Goal: Information Seeking & Learning: Check status

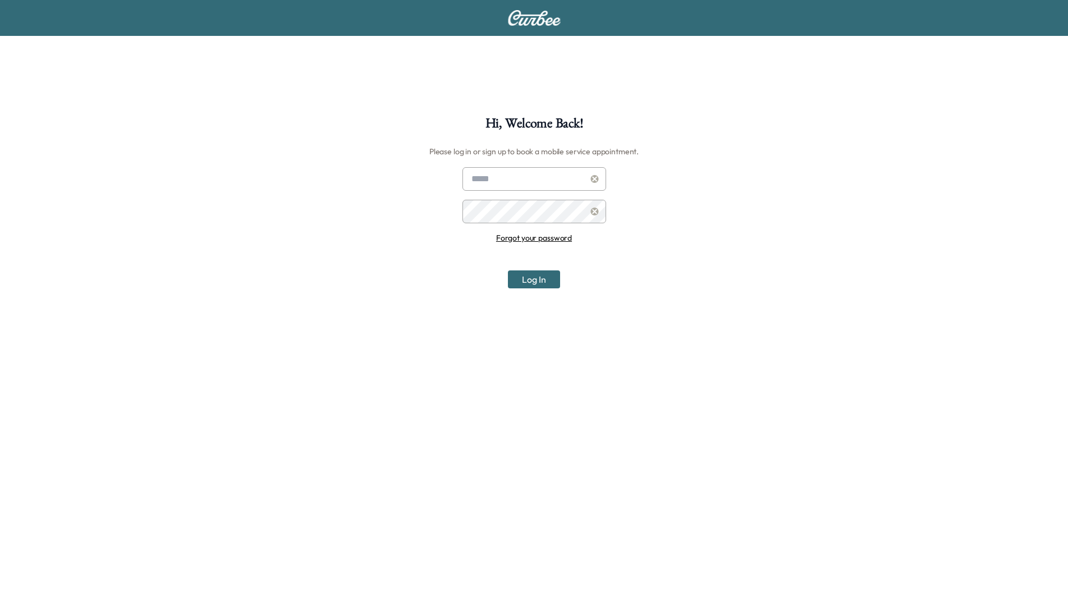
type input "**********"
click at [545, 276] on button "Log In" at bounding box center [534, 279] width 52 height 18
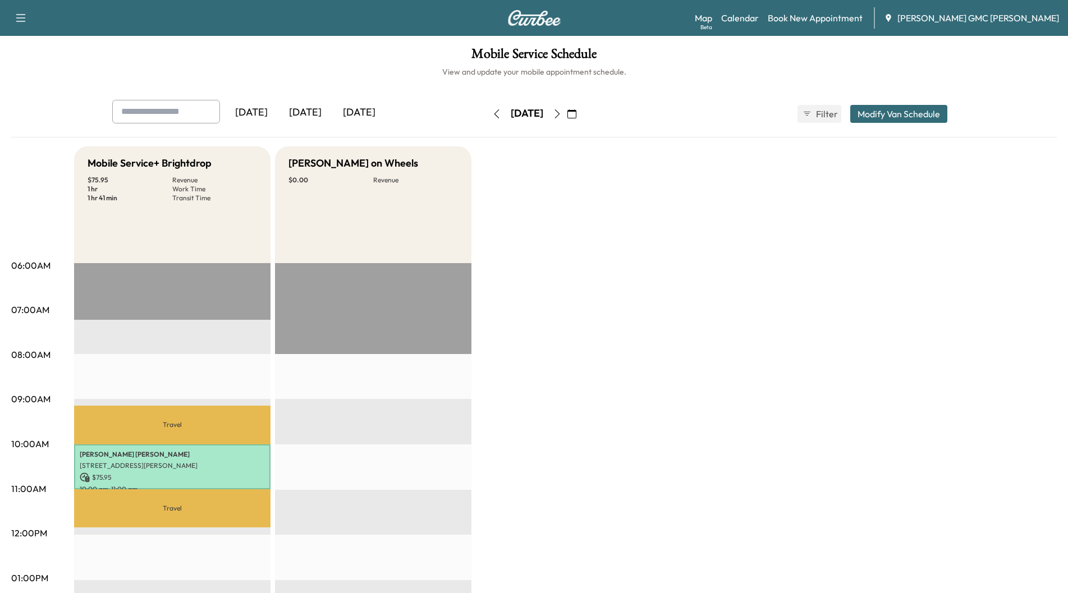
click at [366, 108] on div "[DATE]" at bounding box center [359, 113] width 54 height 26
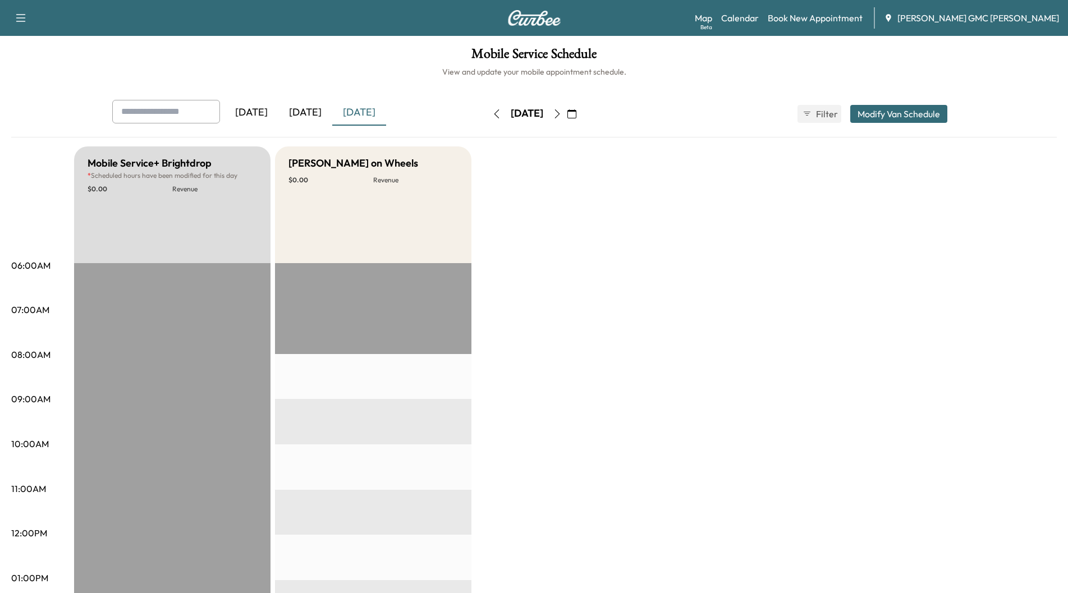
click at [567, 114] on button "button" at bounding box center [557, 114] width 19 height 18
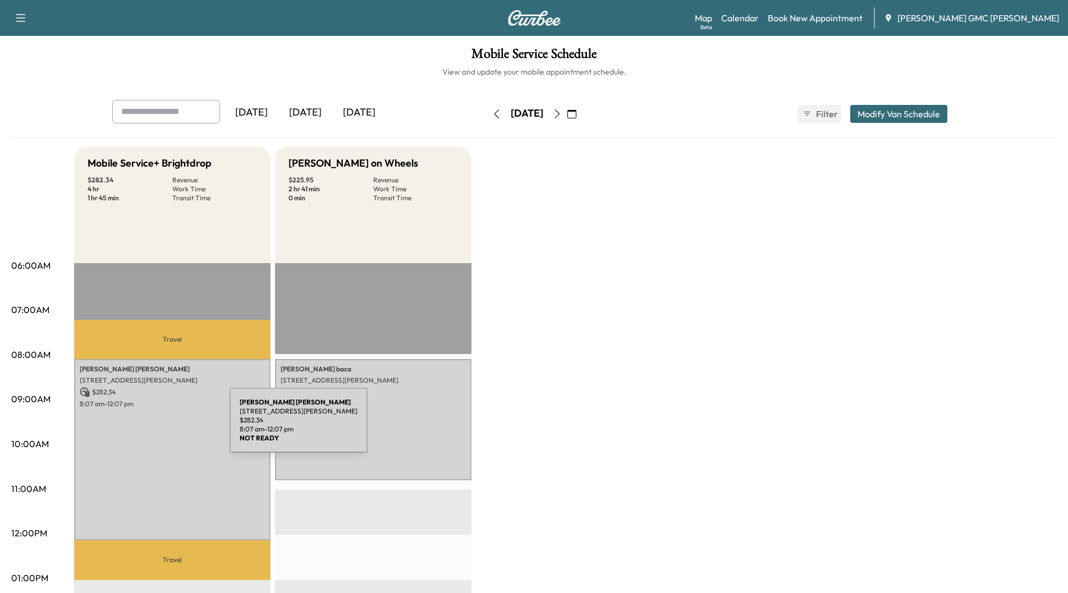
click at [145, 427] on div "[PERSON_NAME] [STREET_ADDRESS][PERSON_NAME] $ 282.34 8:07 am - 12:07 pm" at bounding box center [172, 449] width 196 height 181
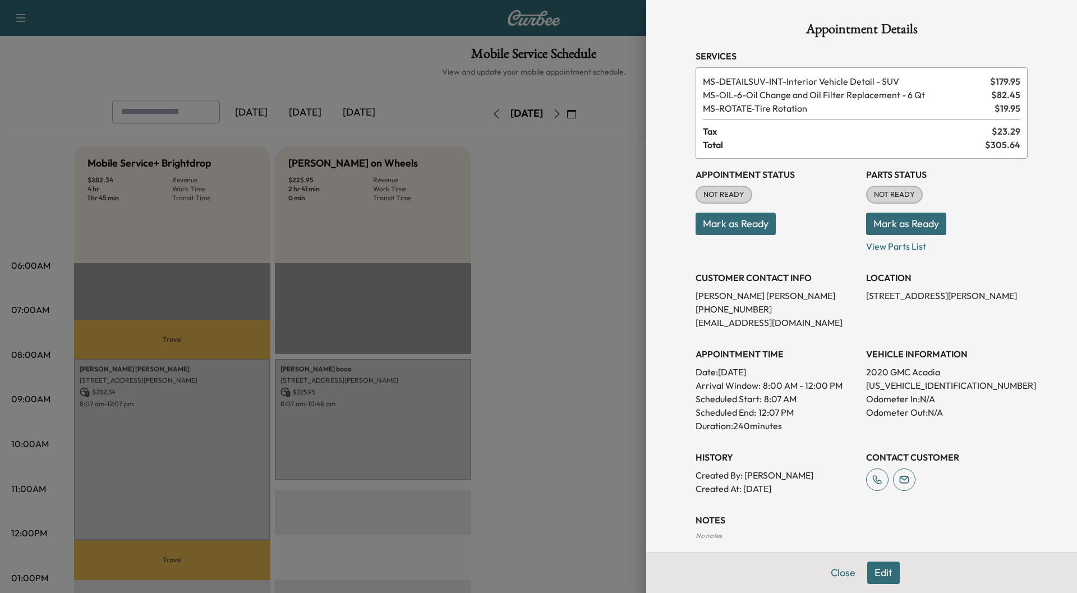
click at [540, 246] on div at bounding box center [538, 296] width 1077 height 593
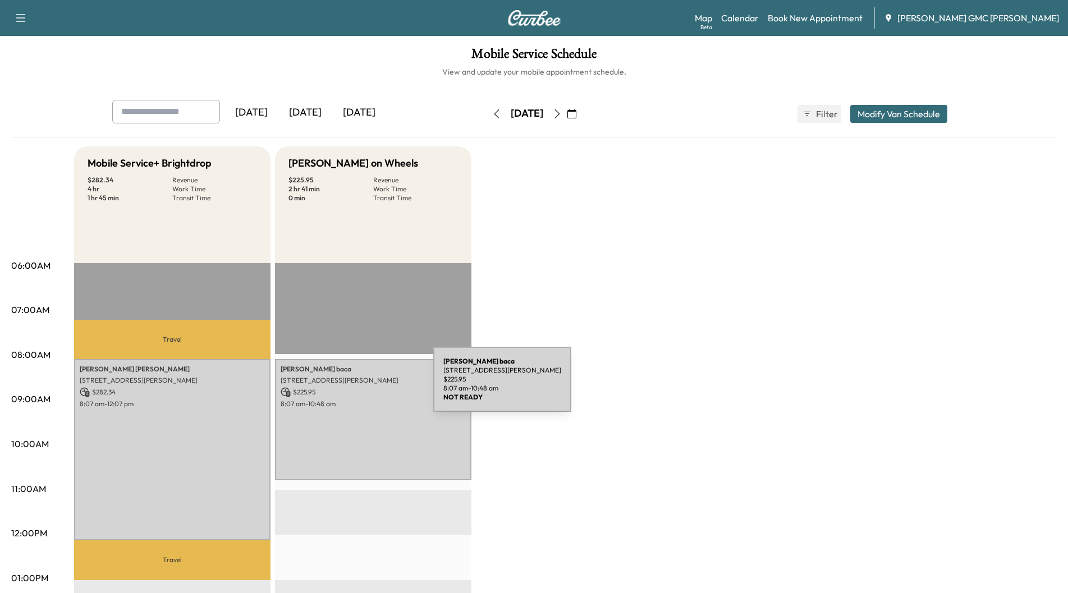
click at [349, 387] on p "$ 225.95" at bounding box center [373, 392] width 185 height 10
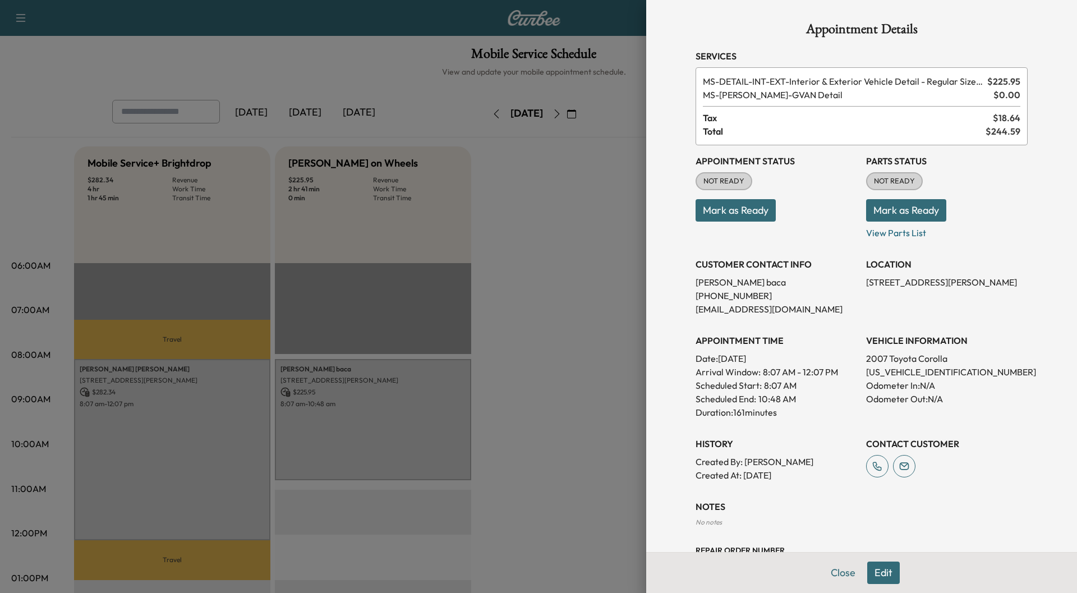
click at [544, 266] on div at bounding box center [538, 296] width 1077 height 593
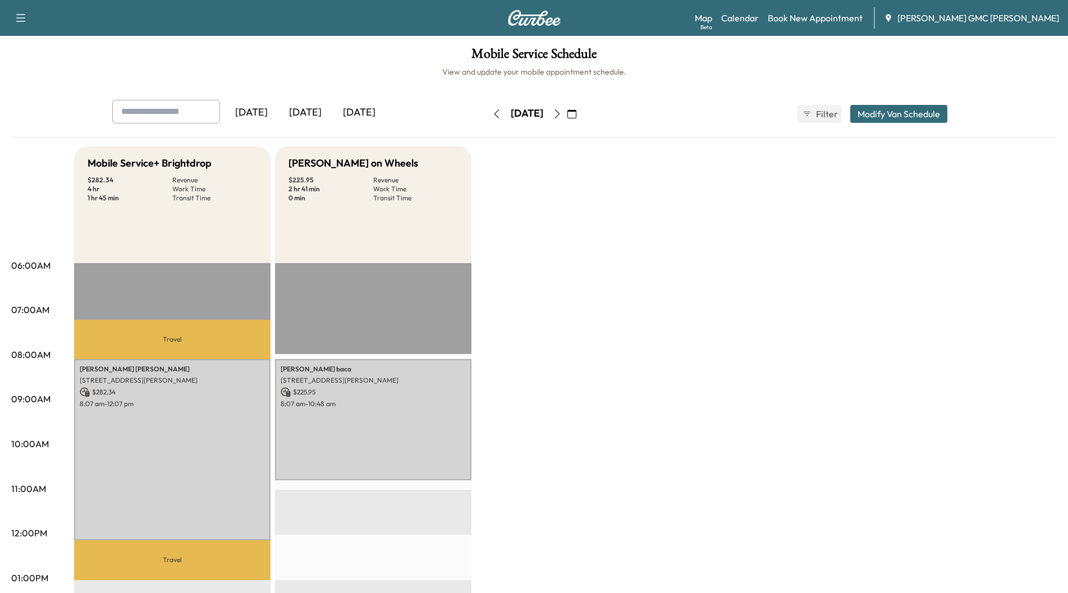
click at [559, 116] on icon "button" at bounding box center [556, 113] width 5 height 9
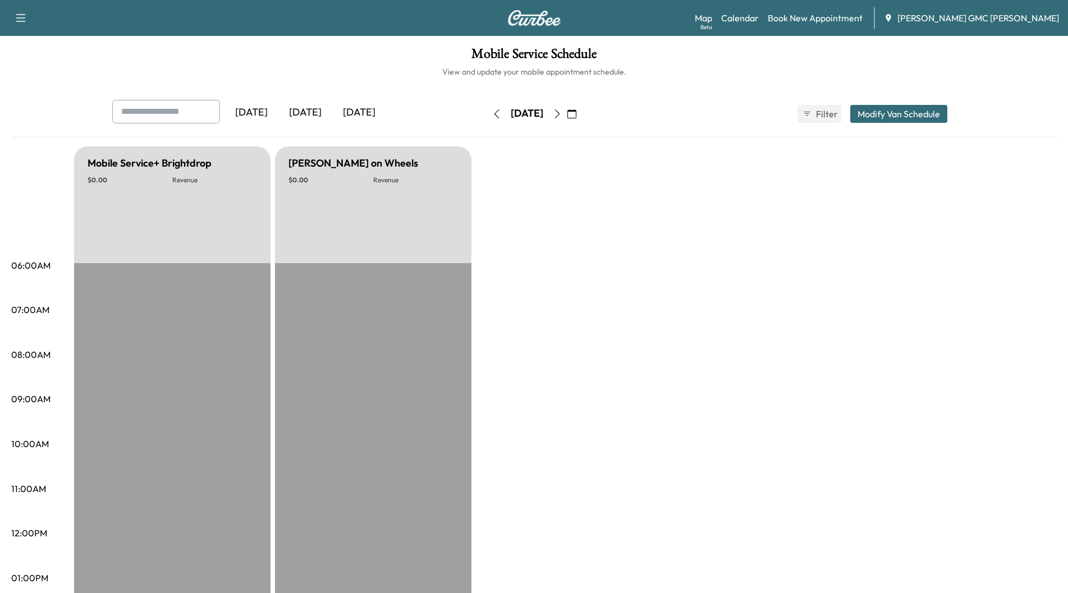
click at [562, 116] on icon "button" at bounding box center [557, 113] width 9 height 9
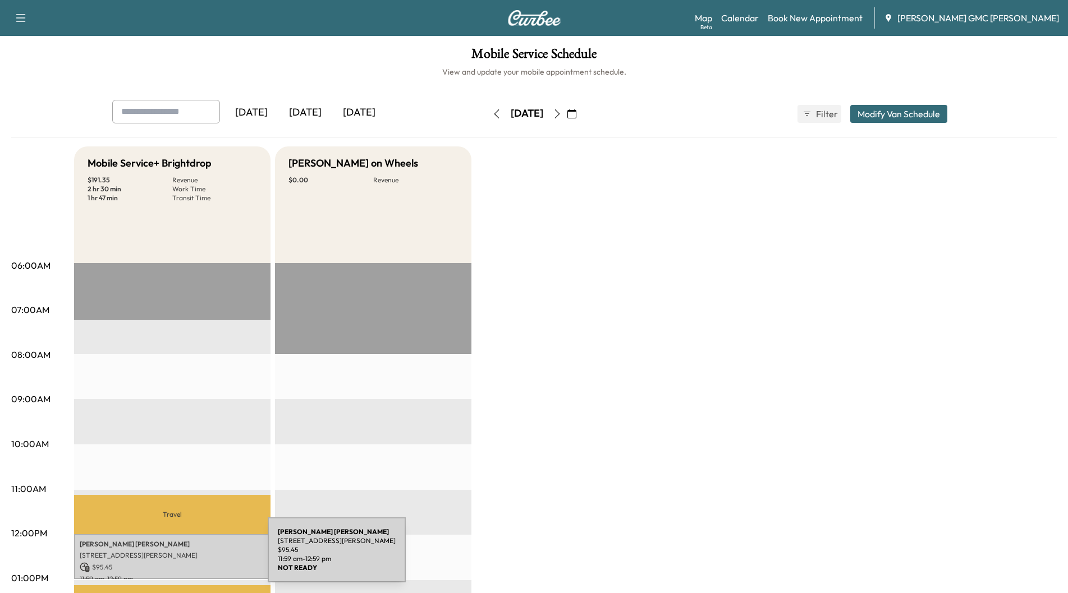
click at [183, 557] on div "[PERSON_NAME] [STREET_ADDRESS][PERSON_NAME] $ 95.45 11:59 am - 12:59 pm" at bounding box center [172, 556] width 196 height 45
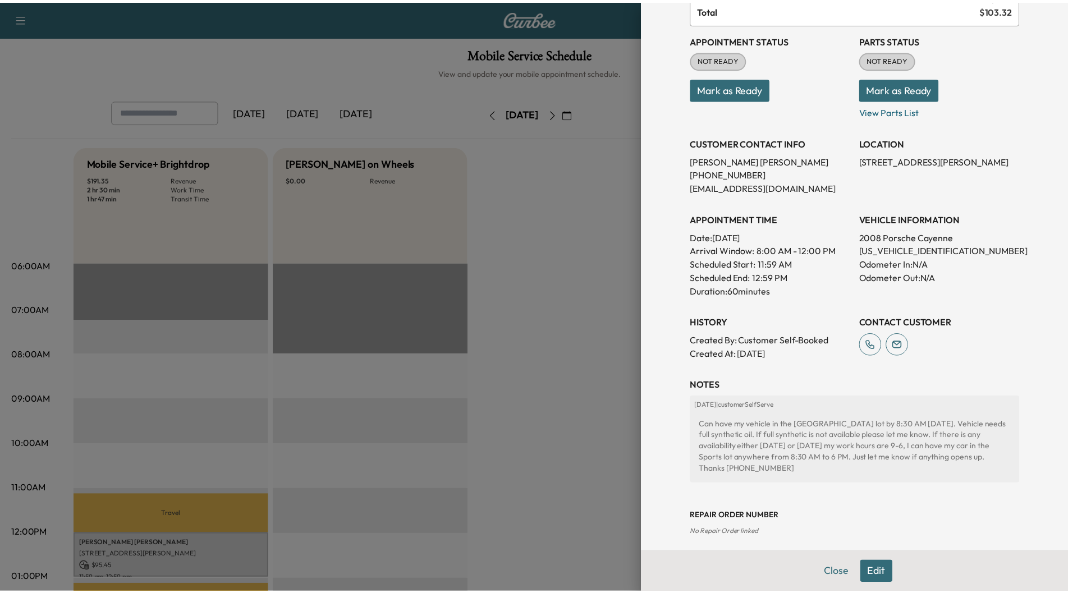
scroll to position [116, 0]
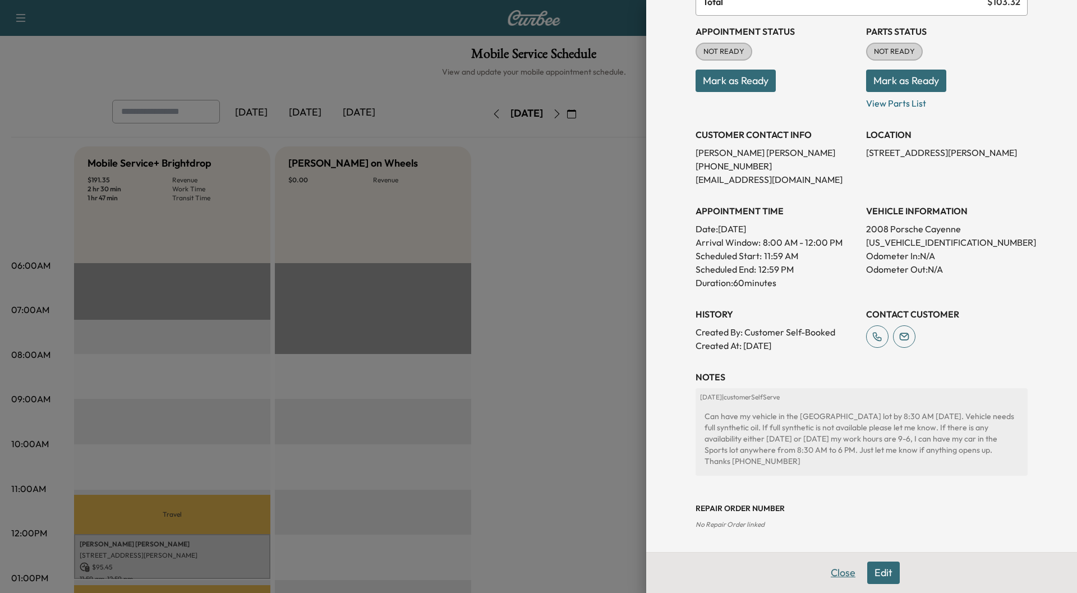
click at [827, 572] on button "Close" at bounding box center [843, 573] width 39 height 22
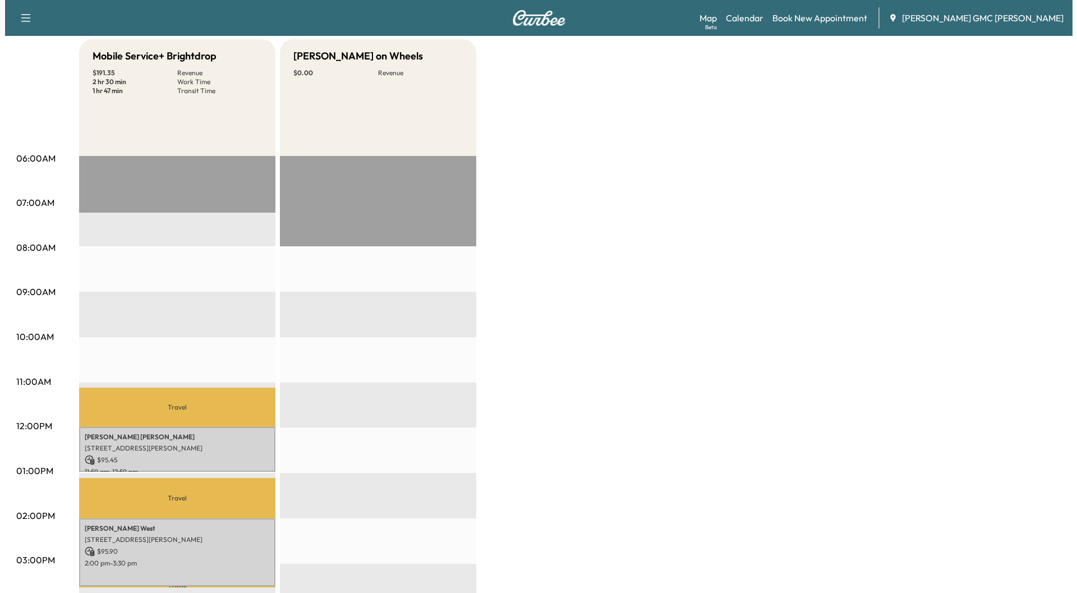
scroll to position [112, 0]
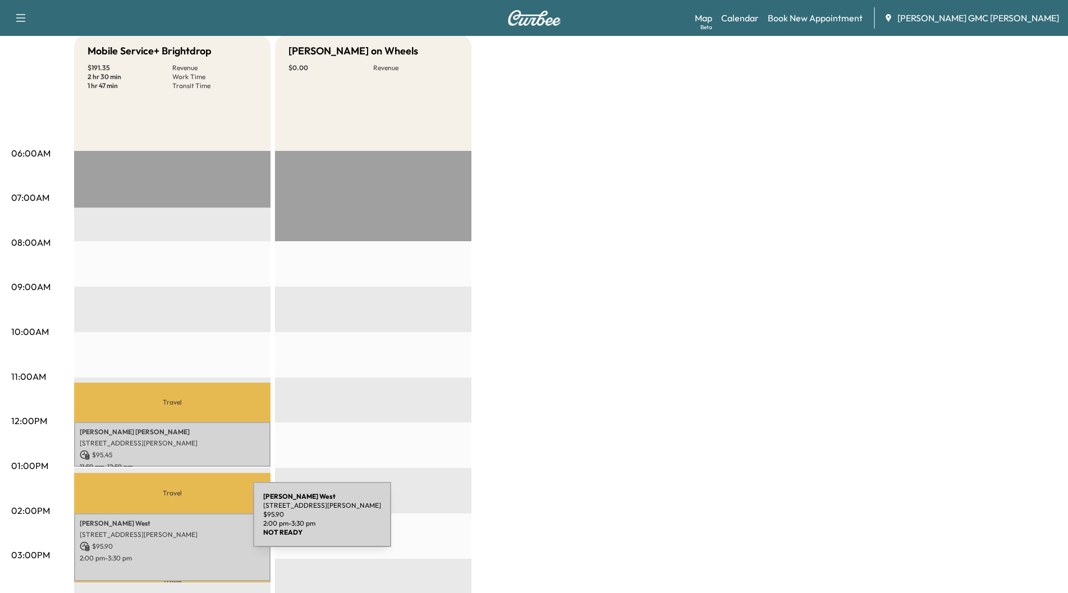
click at [169, 521] on p "[PERSON_NAME]" at bounding box center [172, 523] width 185 height 9
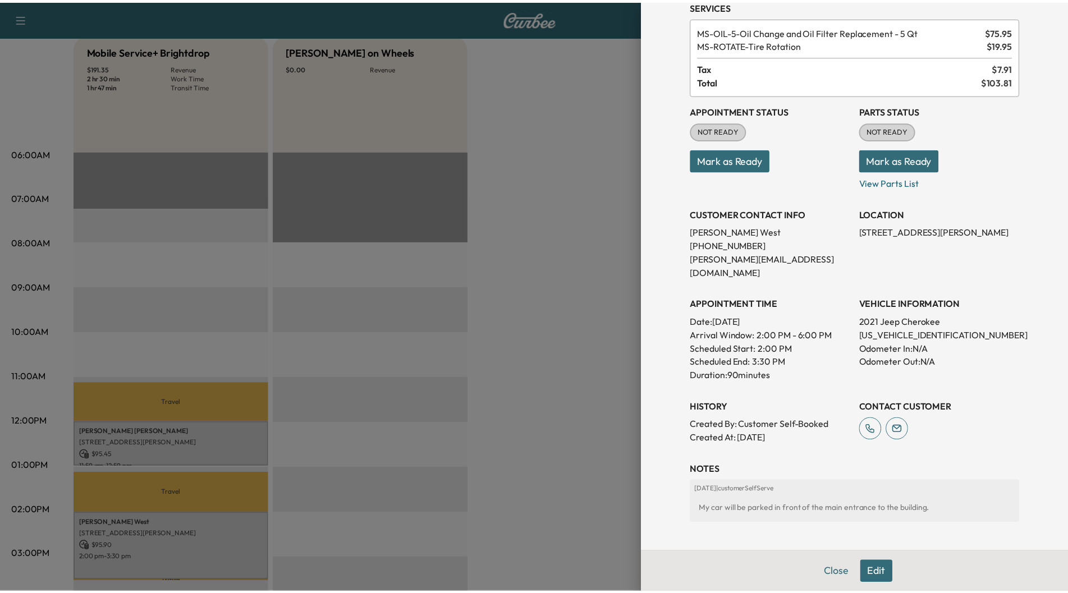
scroll to position [51, 0]
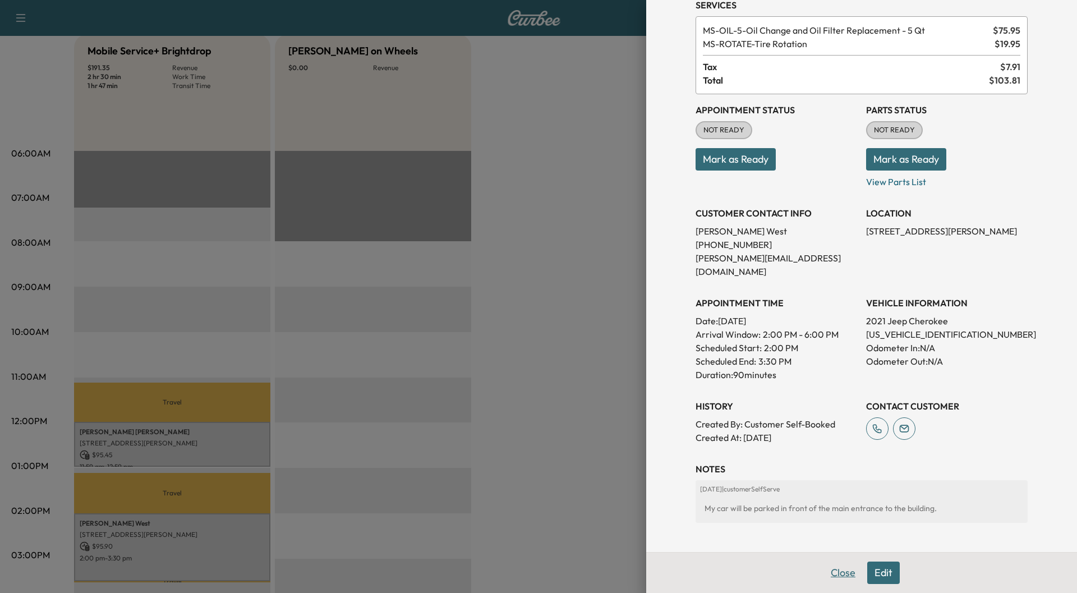
click at [839, 568] on button "Close" at bounding box center [843, 573] width 39 height 22
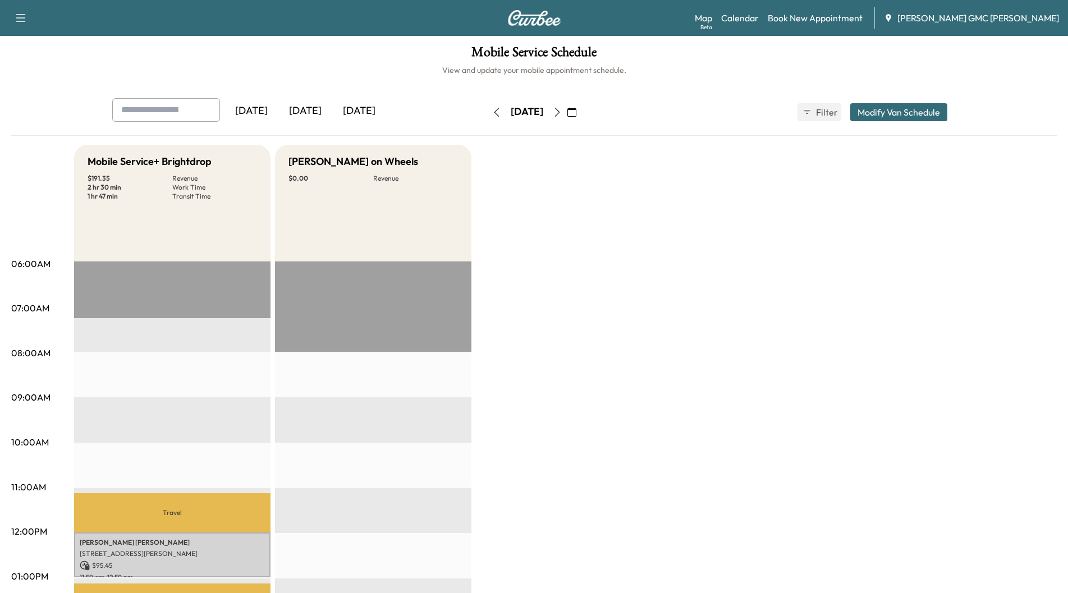
scroll to position [0, 0]
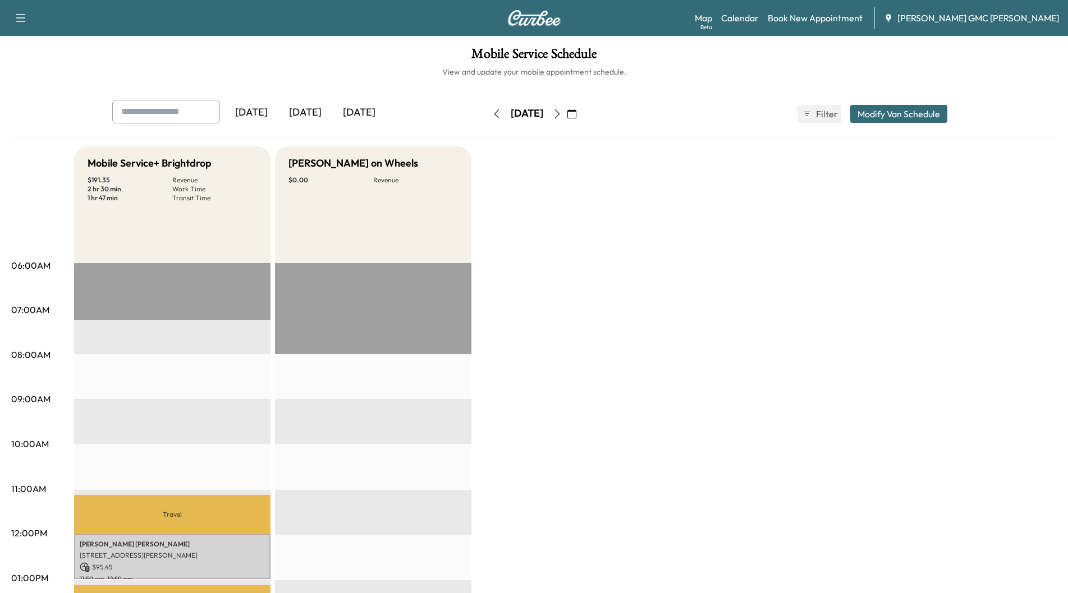
click at [562, 112] on icon "button" at bounding box center [557, 113] width 9 height 9
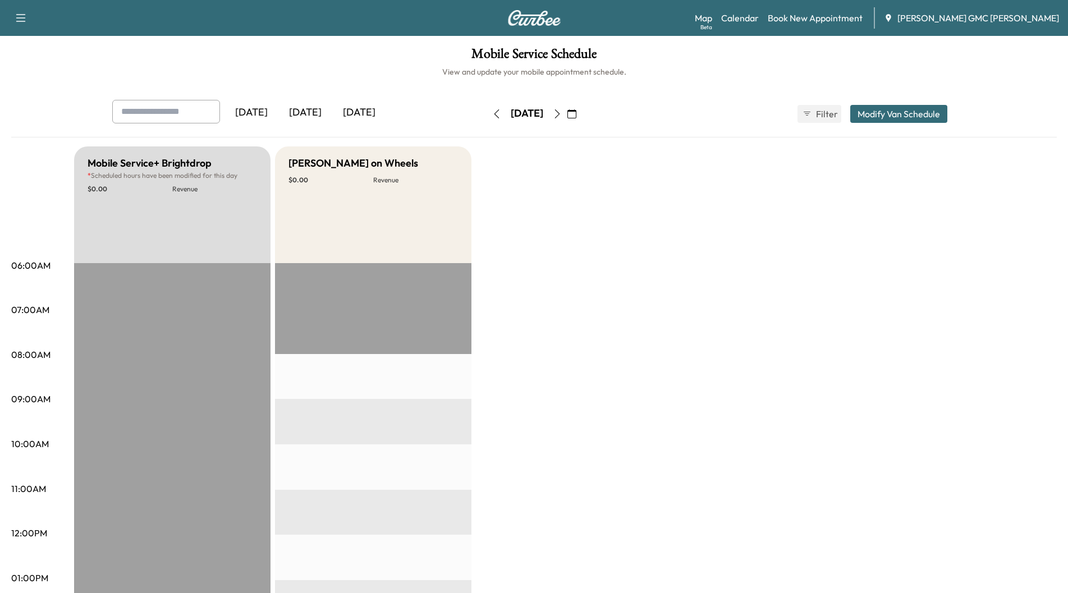
click at [562, 116] on icon "button" at bounding box center [557, 113] width 9 height 9
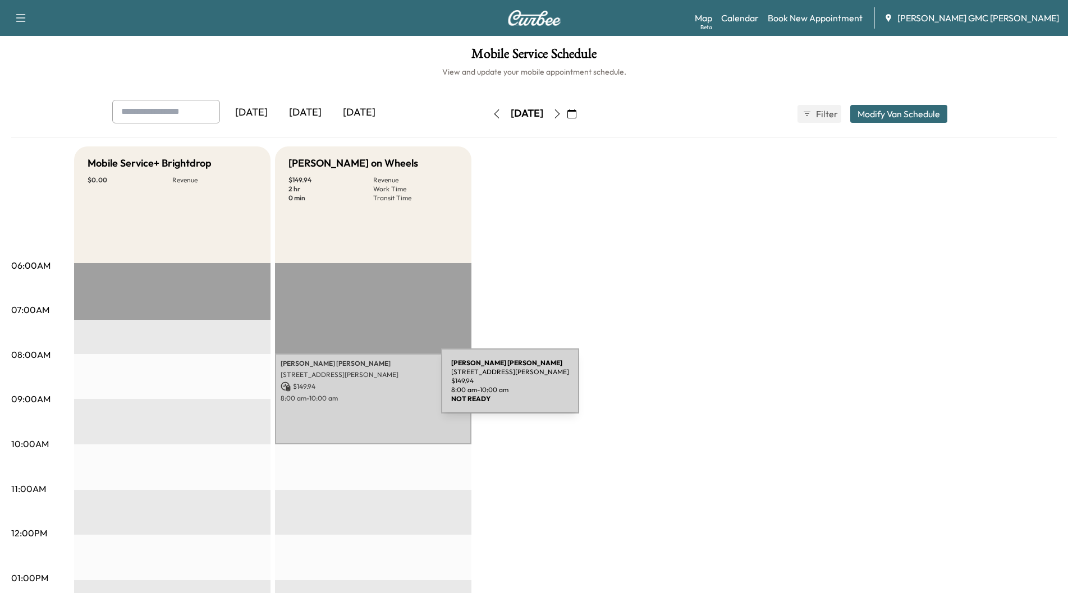
click at [356, 388] on p "$ 149.94" at bounding box center [373, 387] width 185 height 10
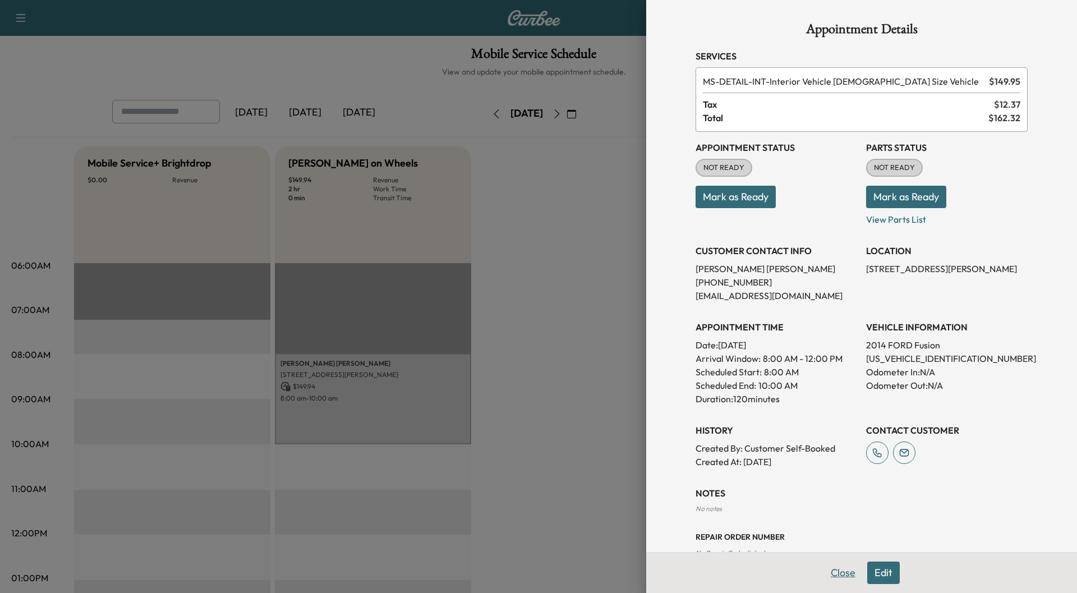
click at [833, 577] on button "Close" at bounding box center [843, 573] width 39 height 22
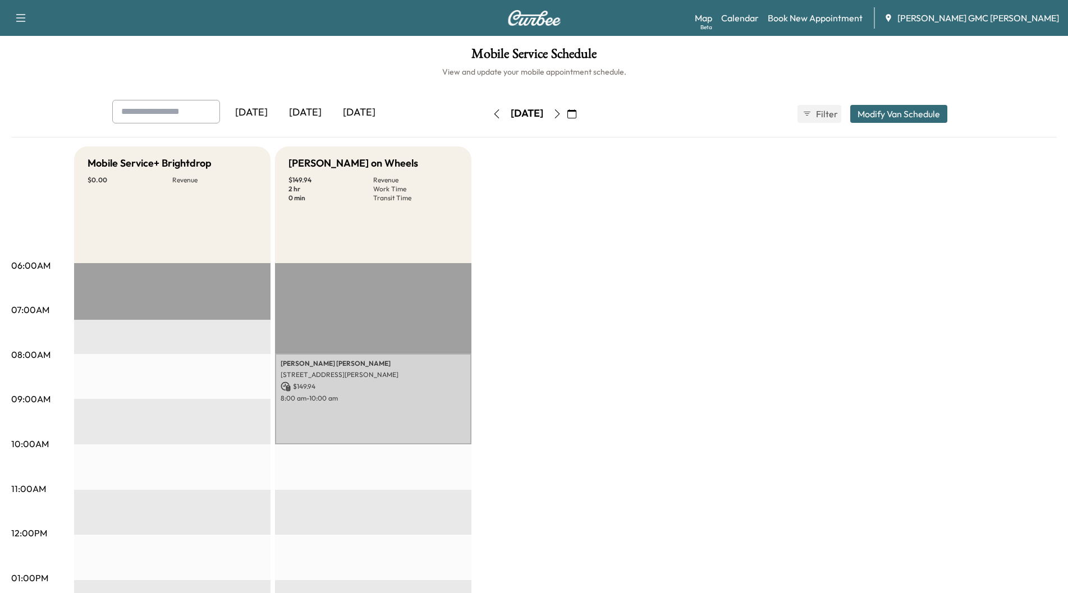
click at [562, 116] on icon "button" at bounding box center [557, 113] width 9 height 9
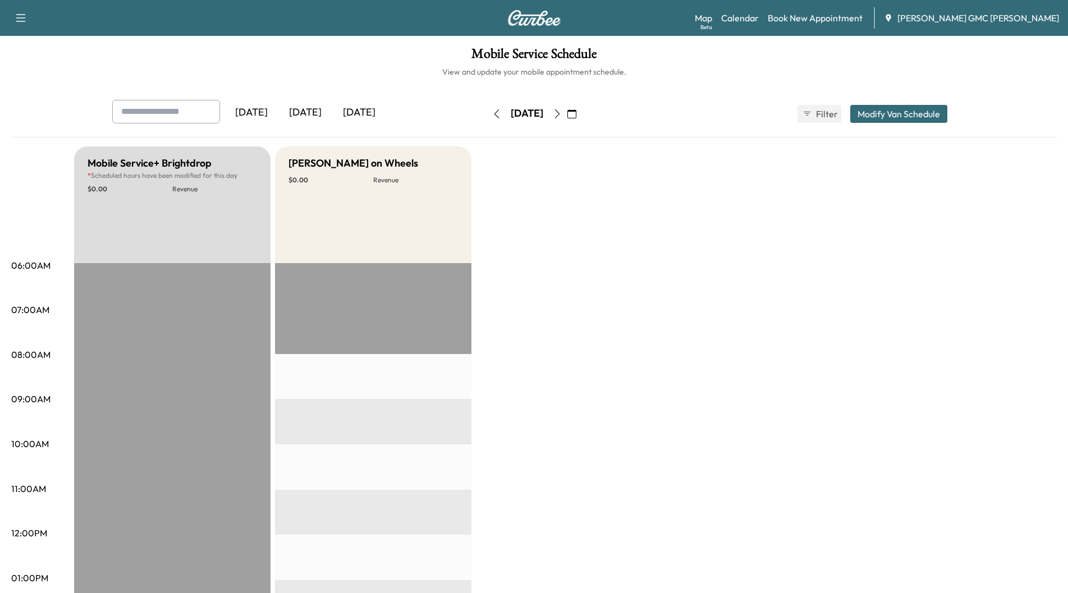
click at [562, 114] on icon "button" at bounding box center [557, 113] width 9 height 9
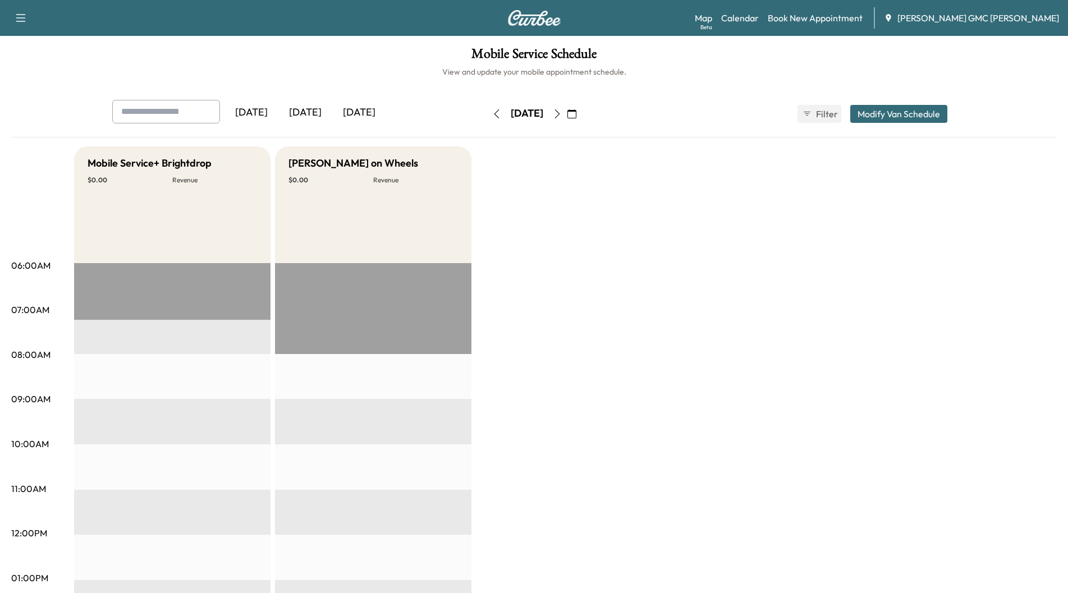
click at [562, 113] on icon "button" at bounding box center [557, 113] width 9 height 9
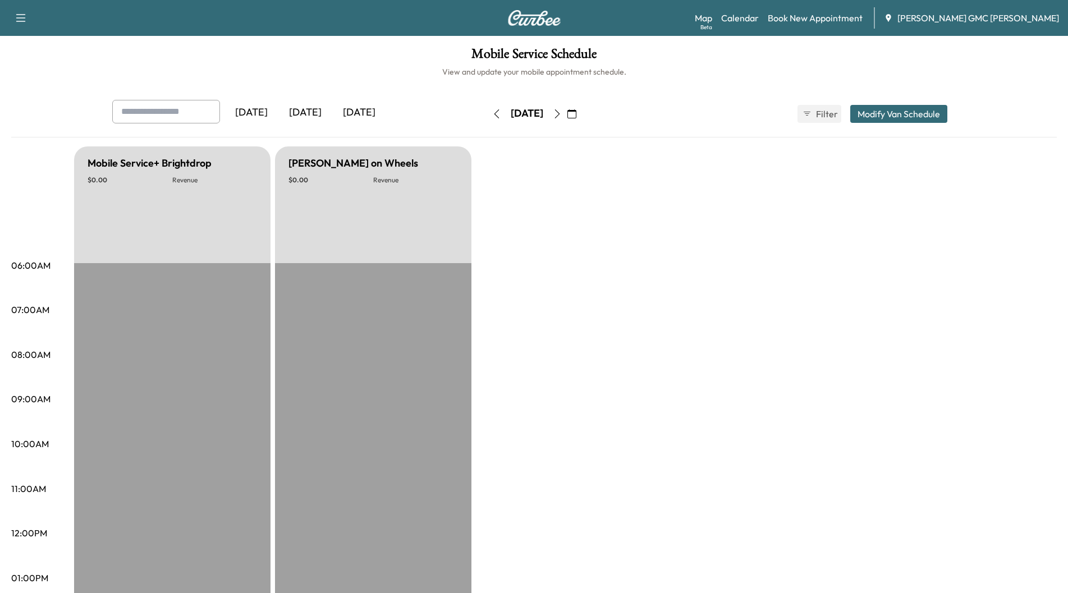
click at [492, 111] on icon "button" at bounding box center [496, 113] width 9 height 9
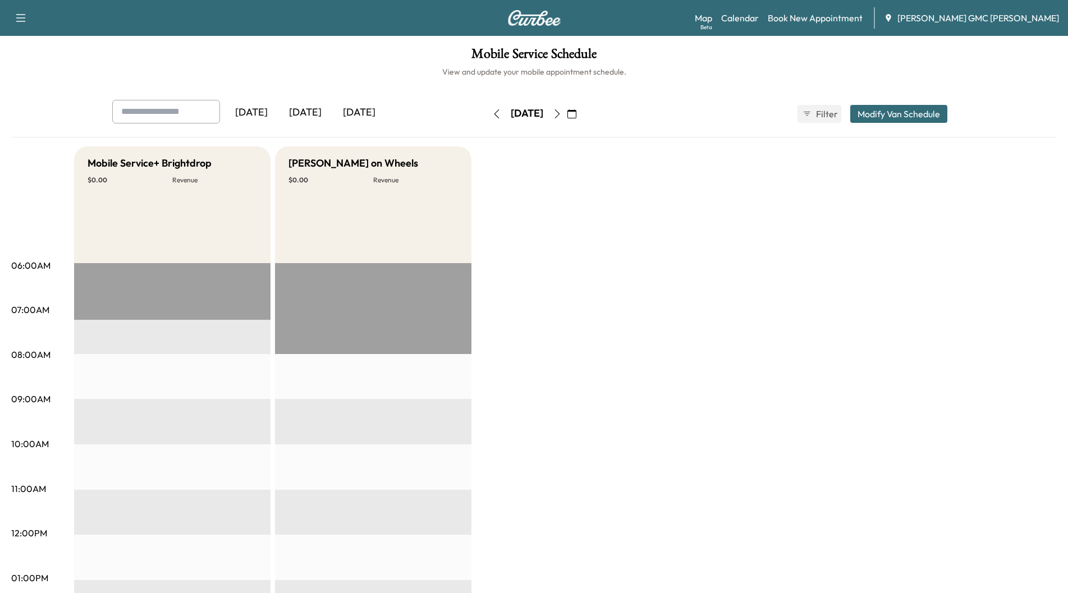
click at [494, 117] on icon "button" at bounding box center [496, 113] width 5 height 9
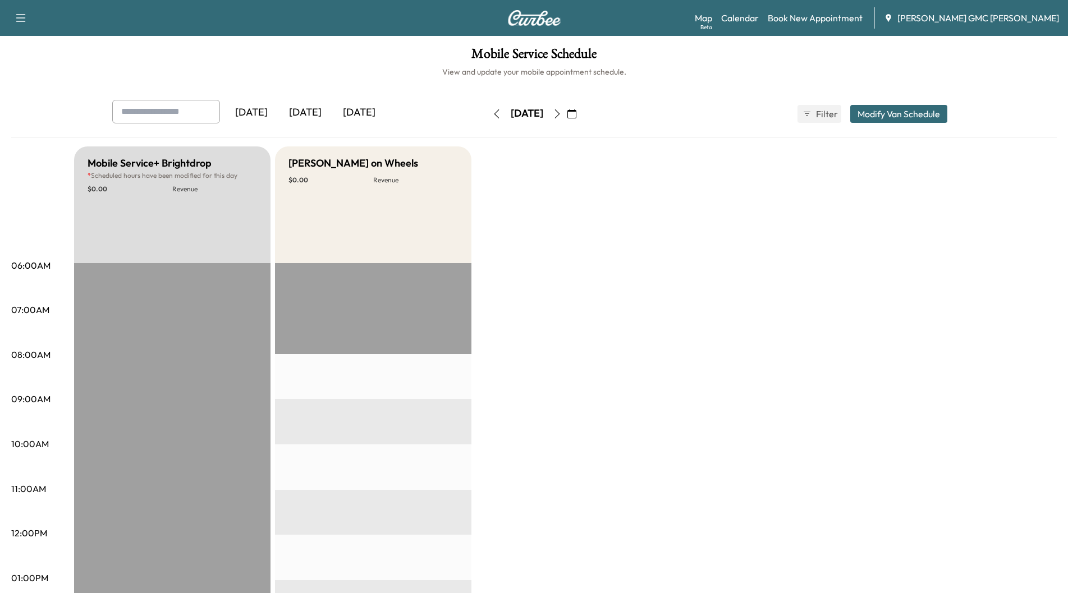
click at [492, 117] on icon "button" at bounding box center [496, 113] width 9 height 9
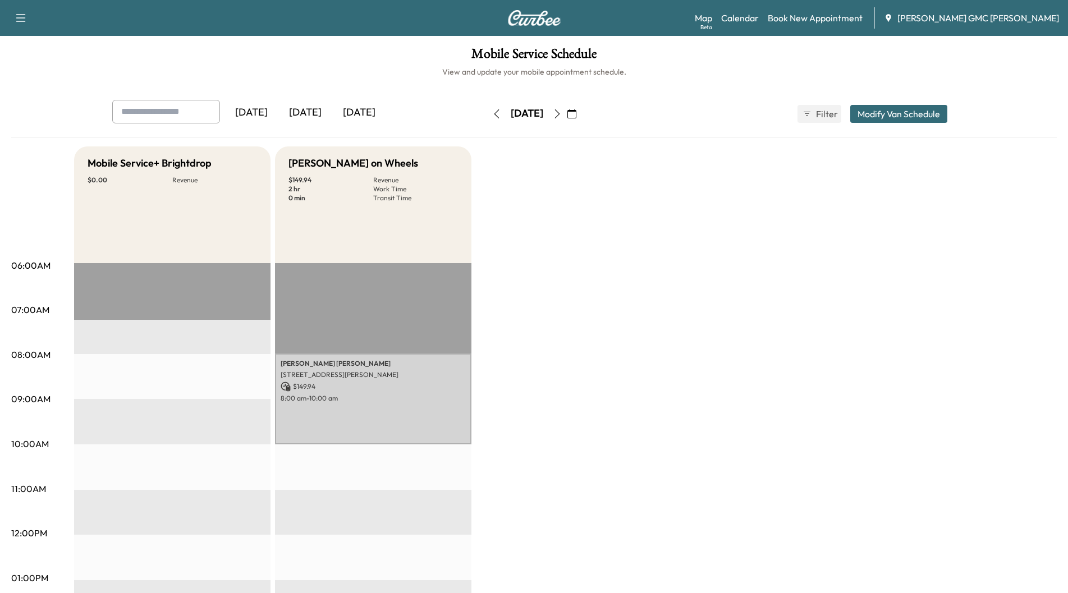
click at [487, 117] on button "button" at bounding box center [496, 114] width 19 height 18
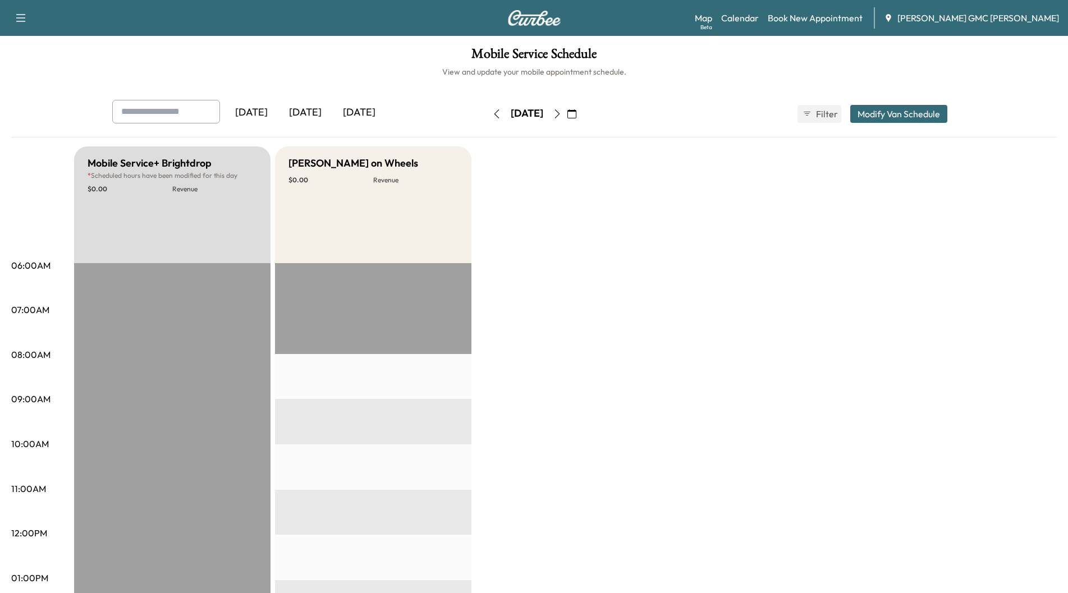
click at [492, 117] on icon "button" at bounding box center [496, 113] width 9 height 9
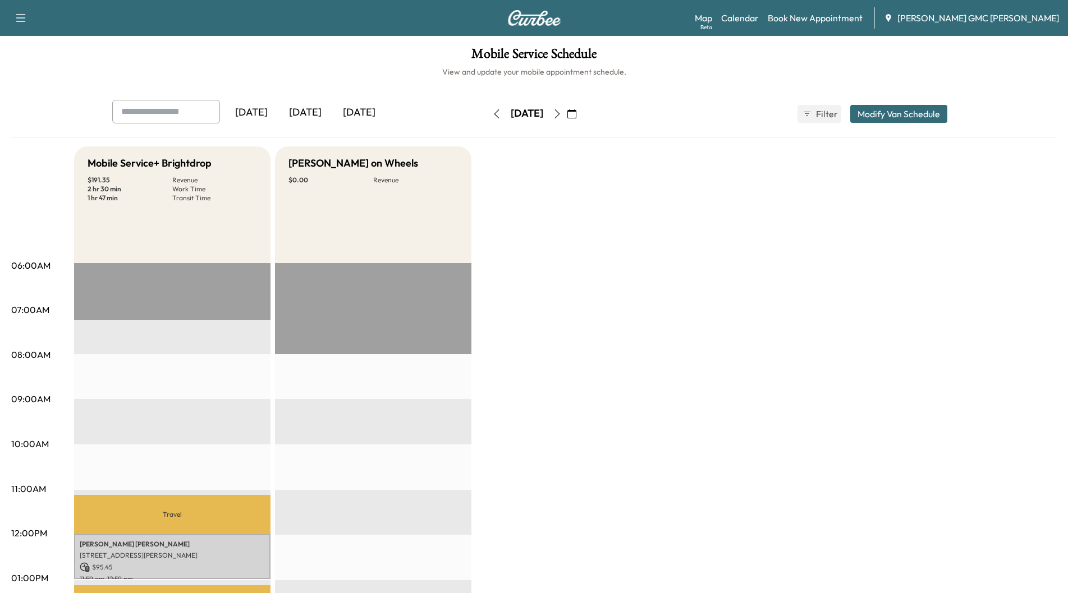
click at [492, 117] on icon "button" at bounding box center [496, 113] width 9 height 9
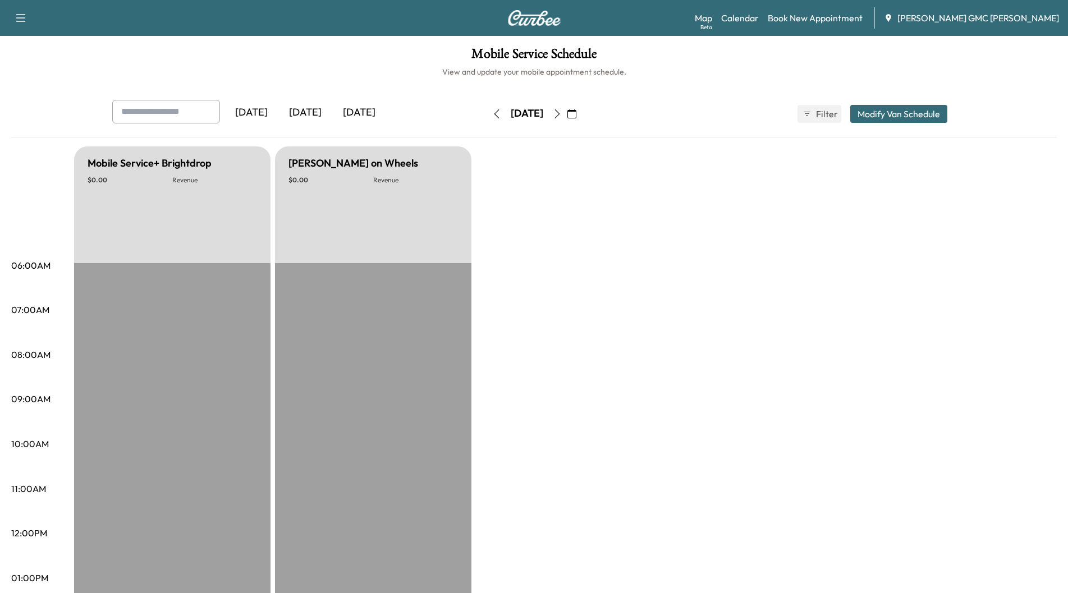
click at [492, 117] on icon "button" at bounding box center [496, 113] width 9 height 9
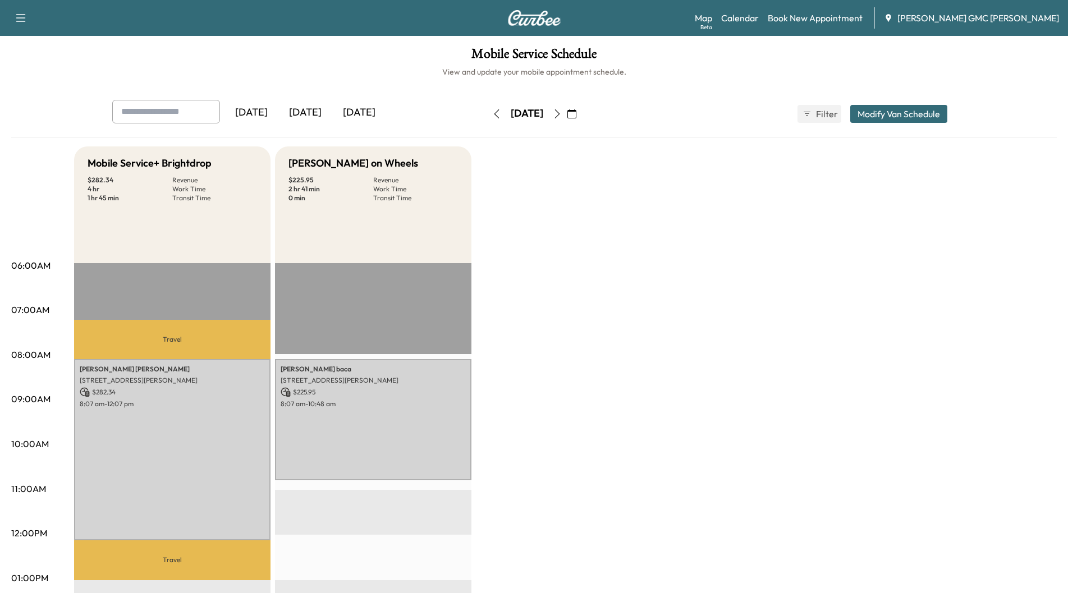
click at [487, 117] on button "button" at bounding box center [496, 114] width 19 height 18
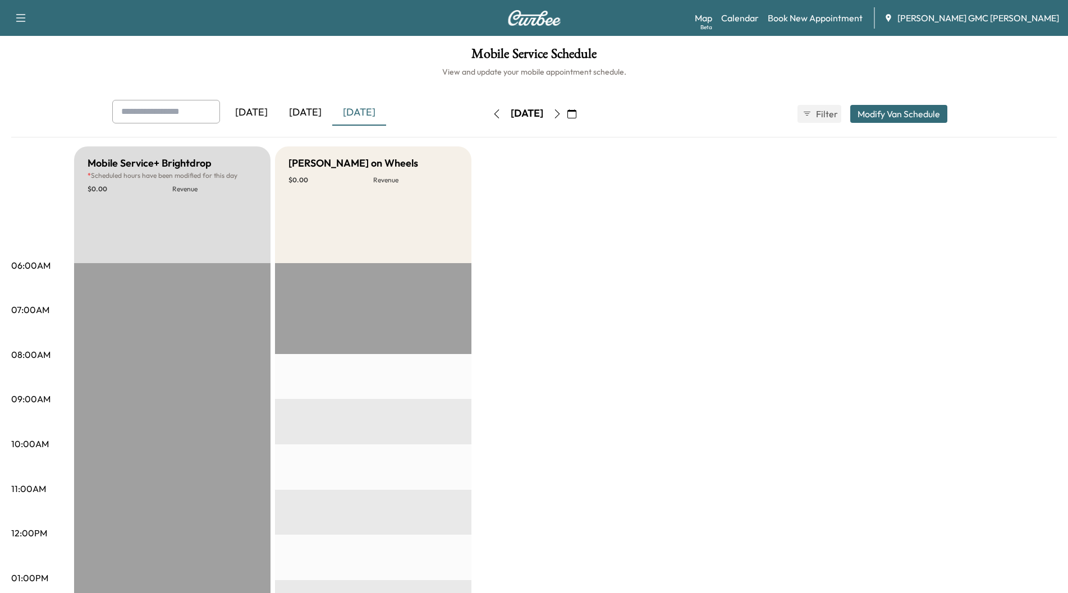
click at [562, 113] on icon "button" at bounding box center [557, 113] width 9 height 9
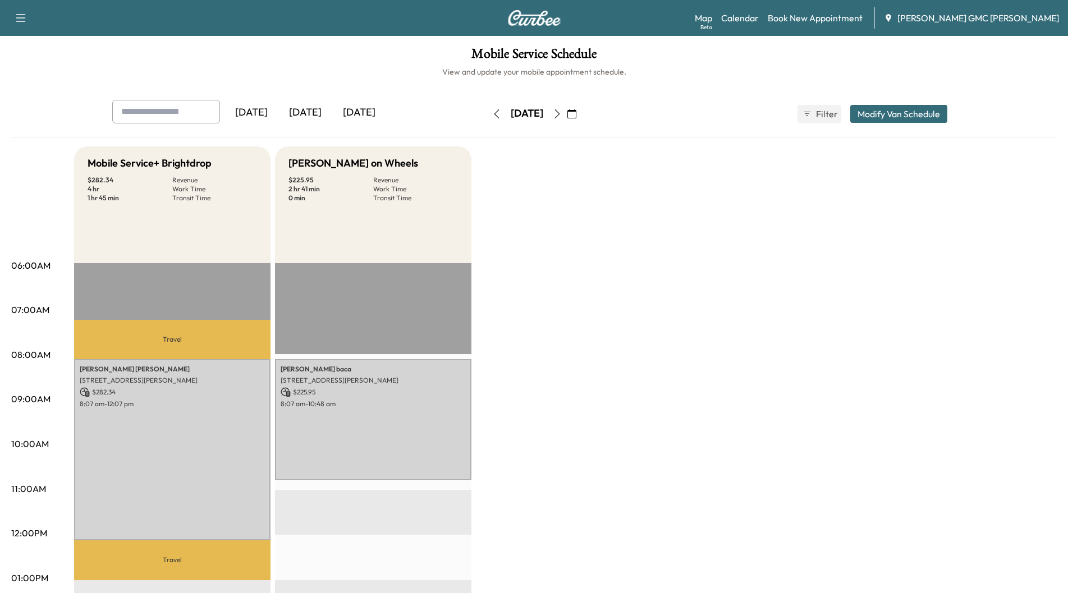
click at [562, 113] on icon "button" at bounding box center [557, 113] width 9 height 9
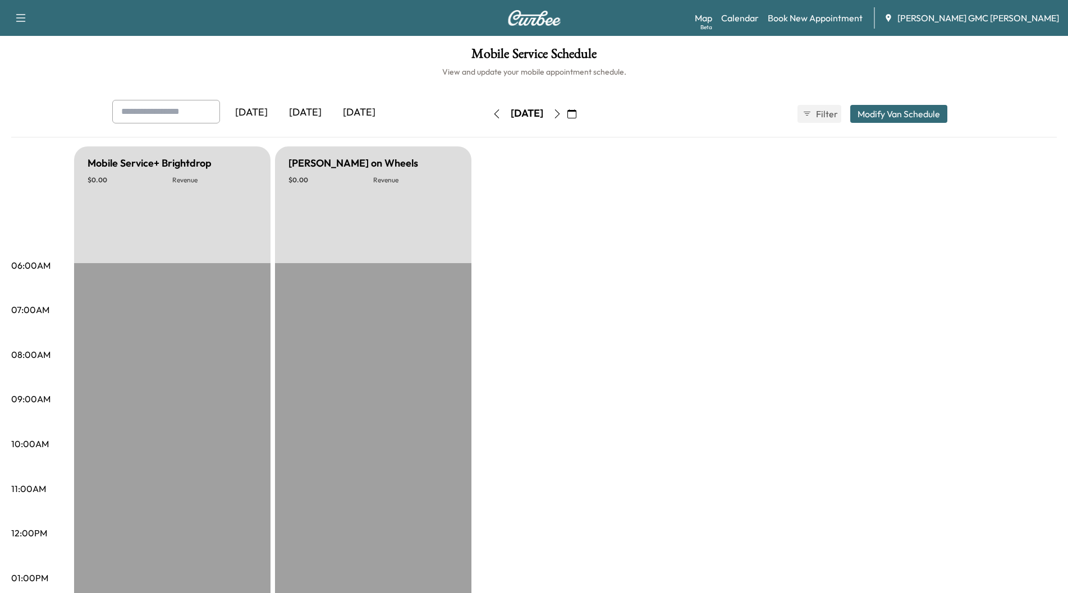
click at [562, 114] on icon "button" at bounding box center [557, 113] width 9 height 9
click at [559, 114] on icon "button" at bounding box center [556, 113] width 5 height 9
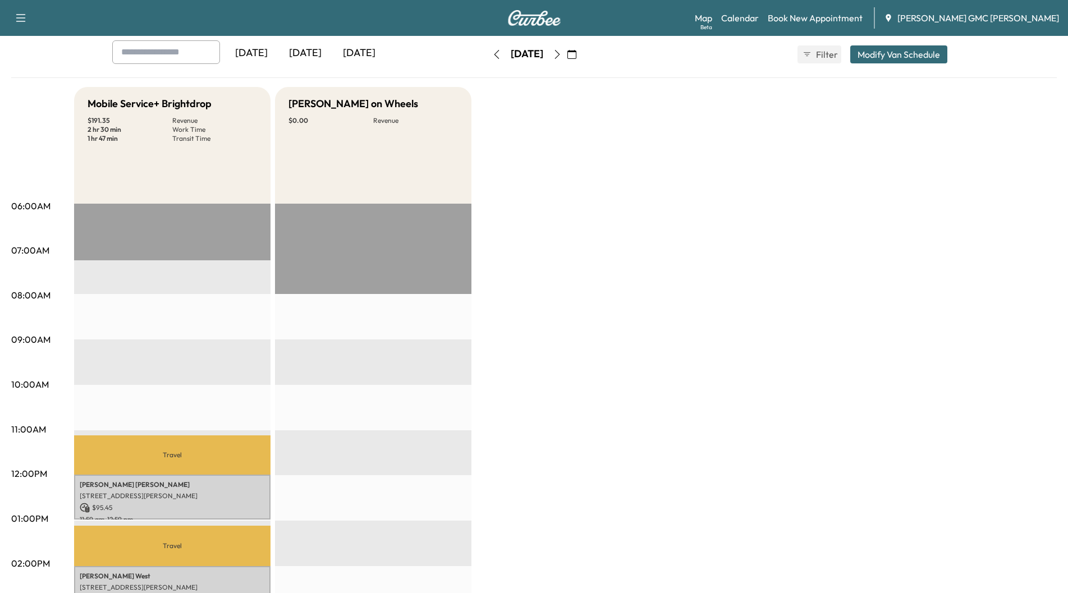
scroll to position [168, 0]
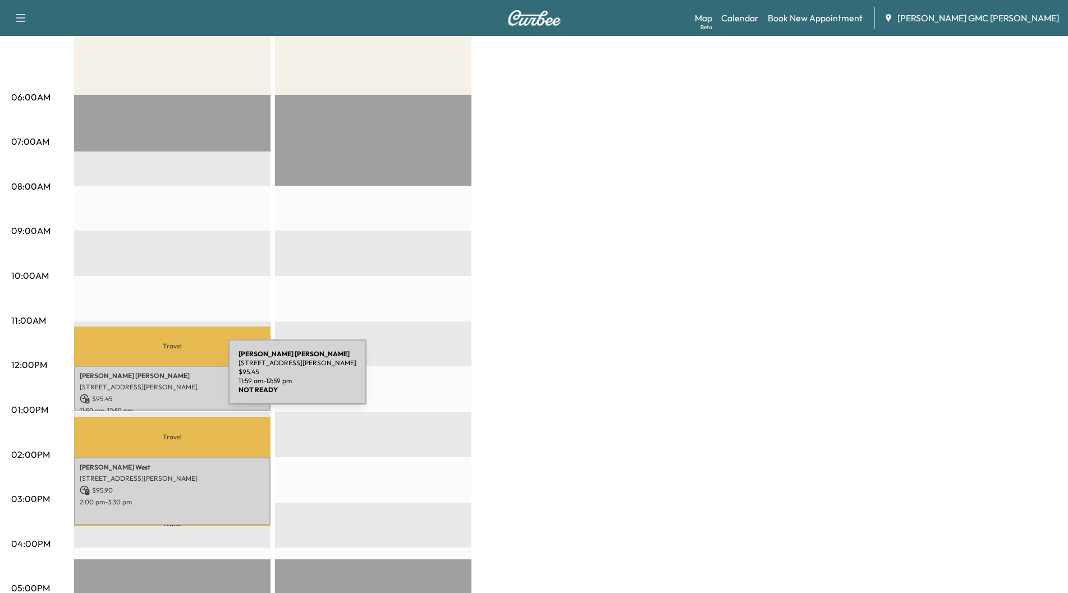
click at [144, 383] on p "[STREET_ADDRESS][PERSON_NAME]" at bounding box center [172, 387] width 185 height 9
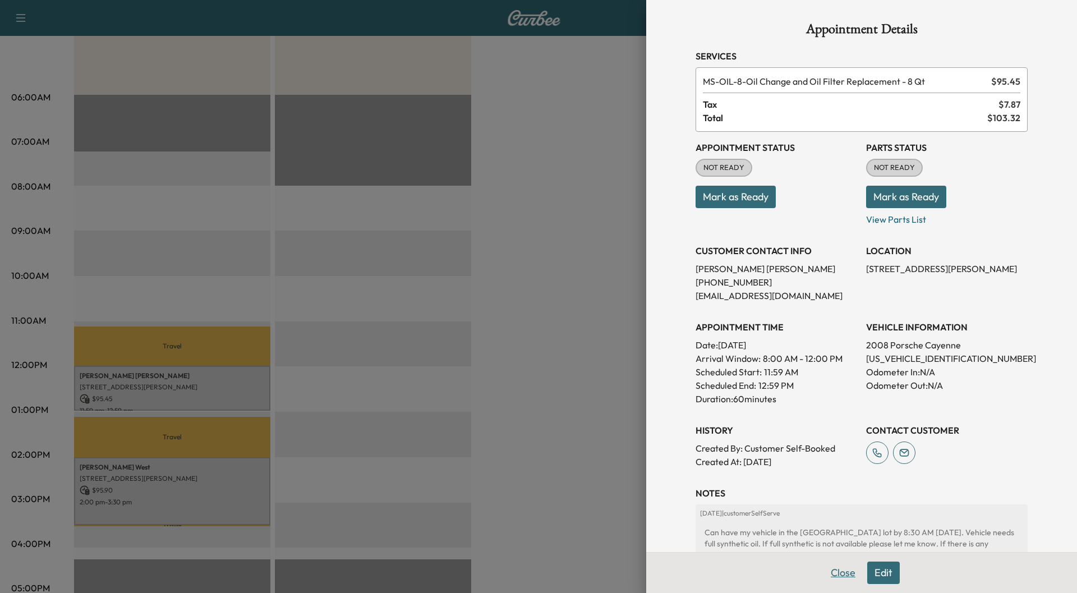
click at [836, 568] on button "Close" at bounding box center [843, 573] width 39 height 22
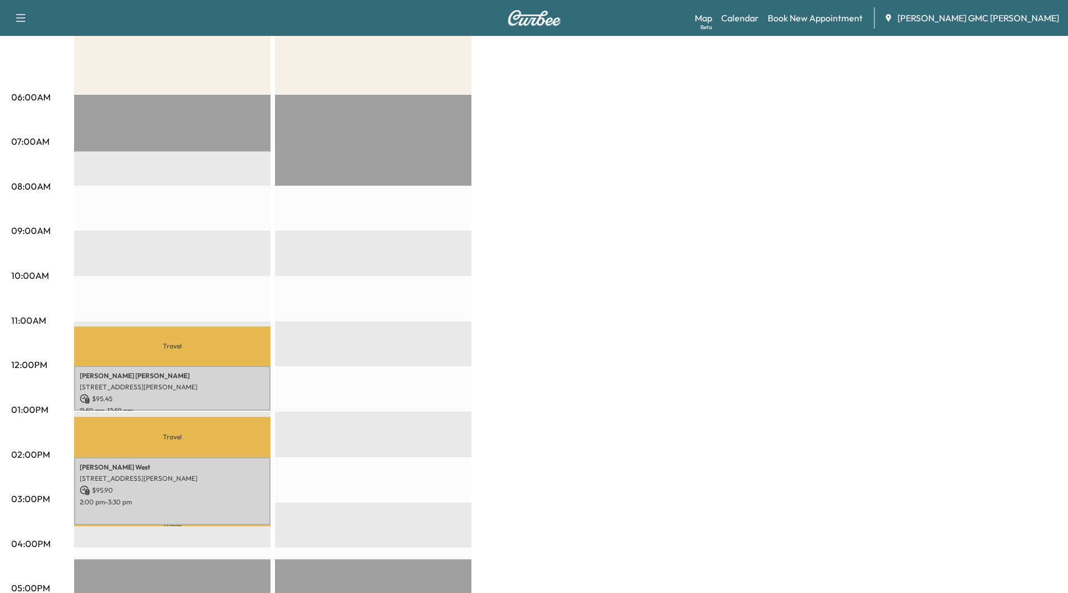
click at [596, 391] on div "Mobile Service+ Brightdrop $ 191.35 Revenue 2 hr 30 min Work Time 1 hr 47 min T…" at bounding box center [565, 399] width 983 height 842
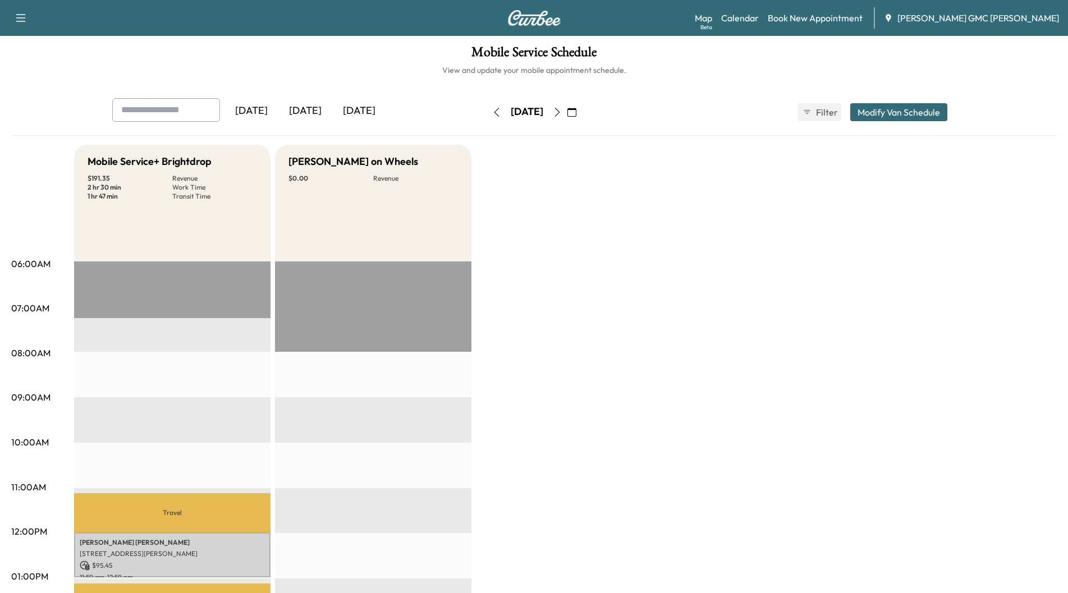
scroll to position [0, 0]
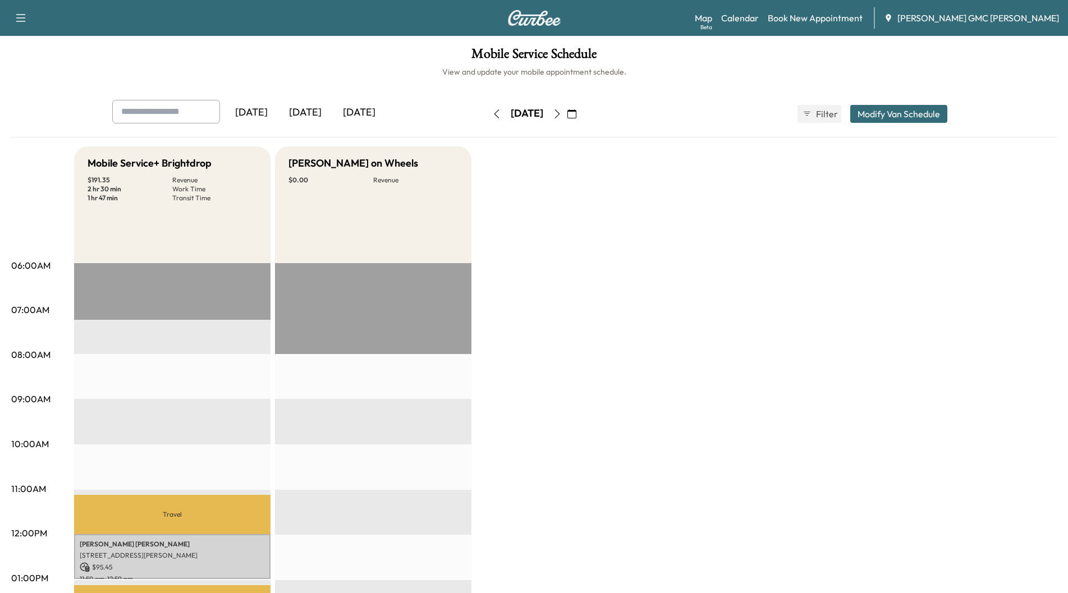
click at [351, 116] on div "[DATE]" at bounding box center [359, 113] width 54 height 26
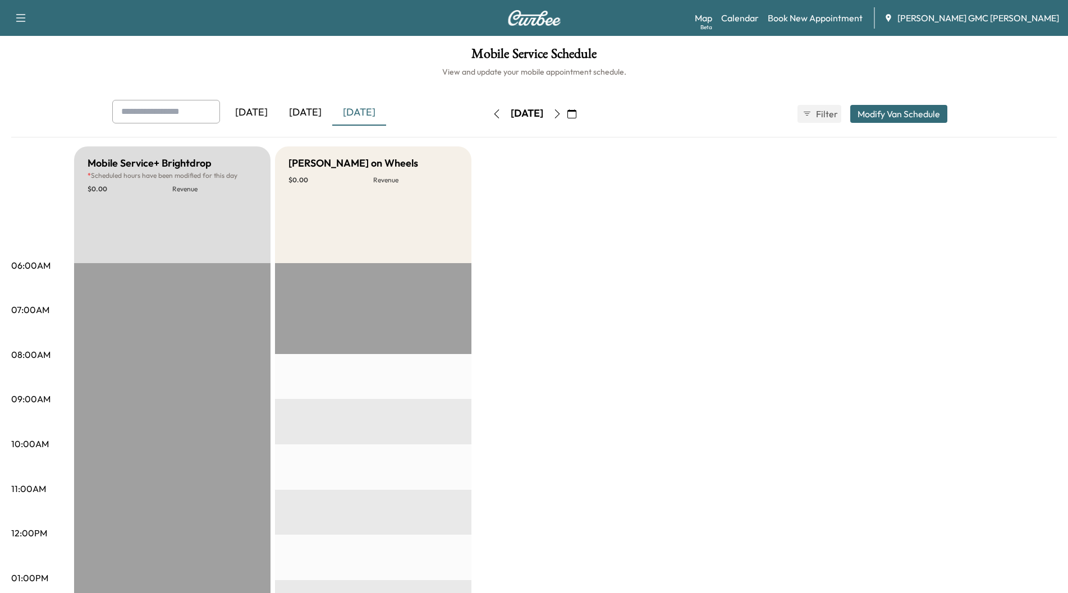
click at [302, 117] on div "[DATE]" at bounding box center [305, 113] width 54 height 26
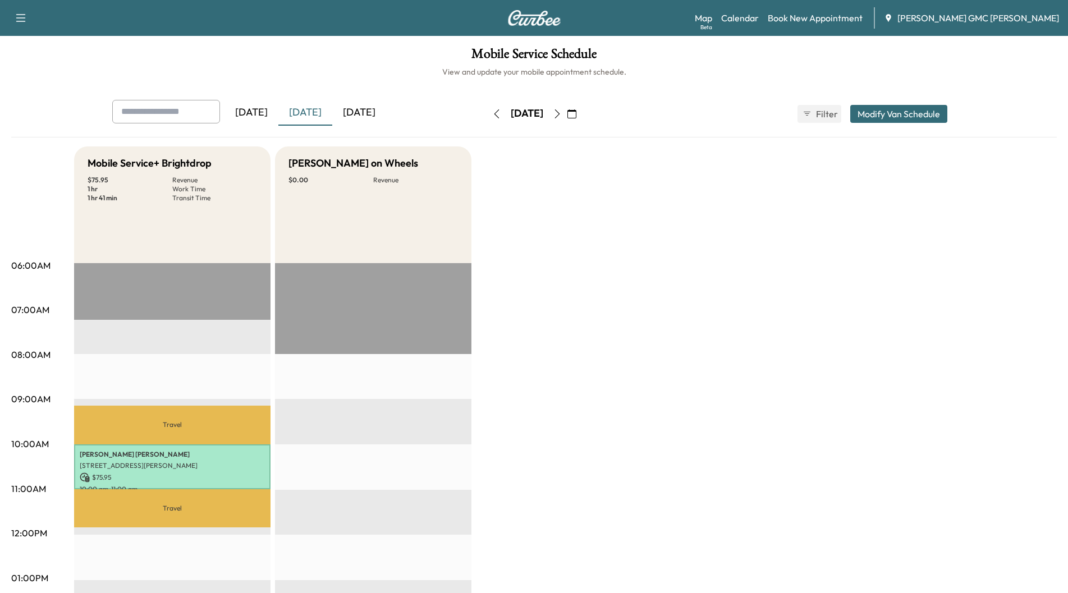
click at [356, 110] on div "[DATE]" at bounding box center [359, 113] width 54 height 26
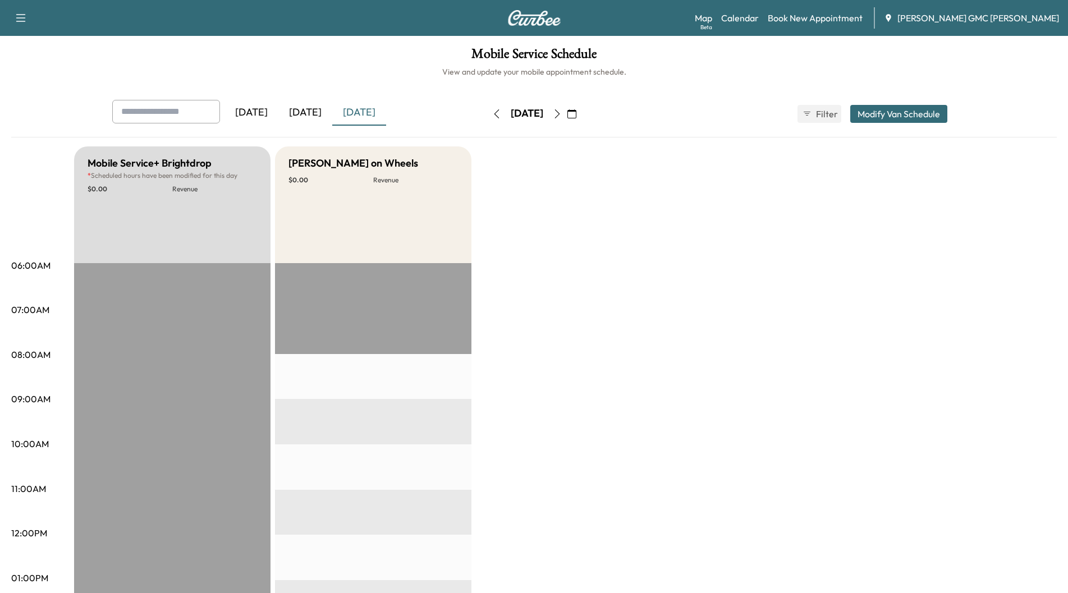
click at [562, 114] on icon "button" at bounding box center [557, 113] width 9 height 9
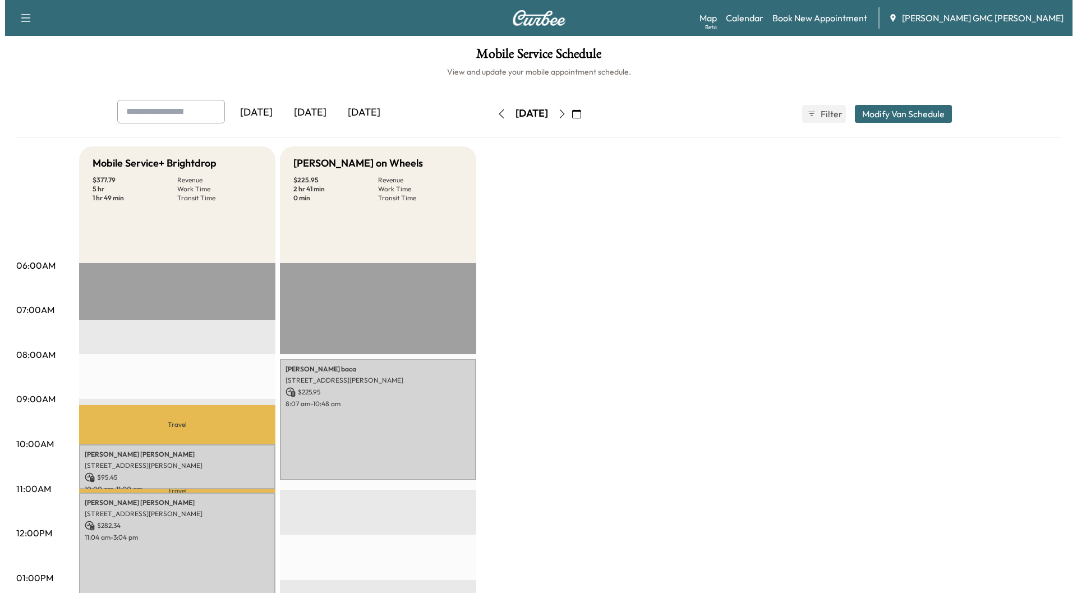
scroll to position [56, 0]
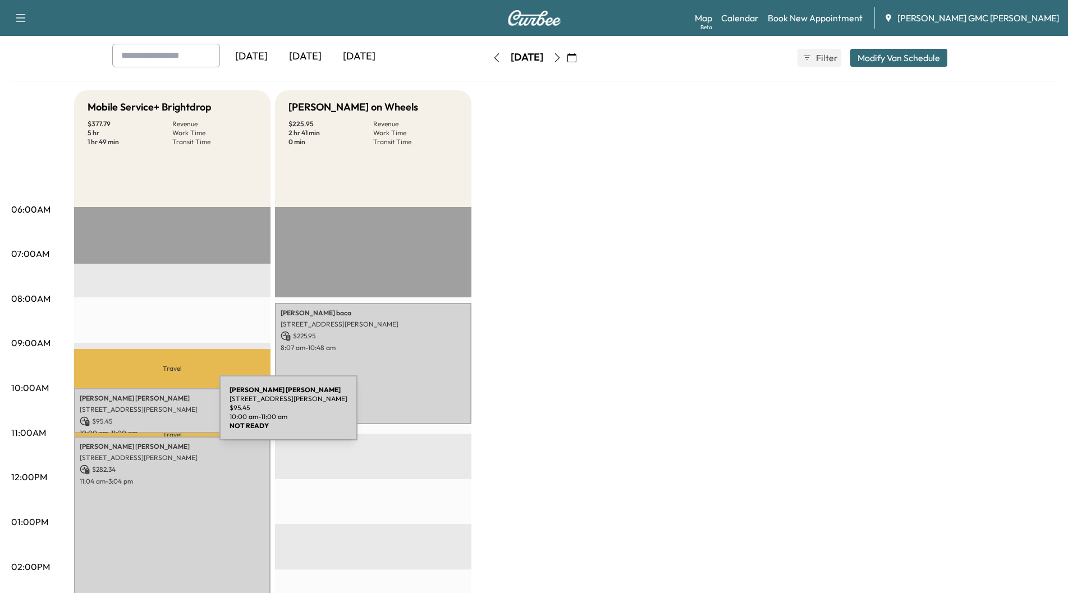
click at [135, 416] on p "$ 95.45" at bounding box center [172, 421] width 185 height 10
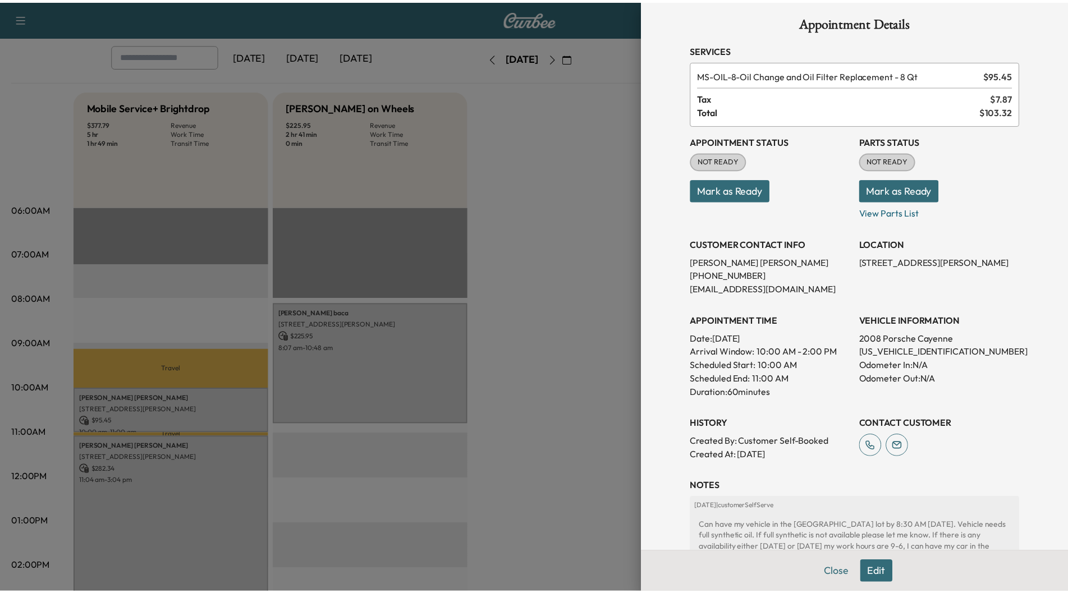
scroll to position [0, 0]
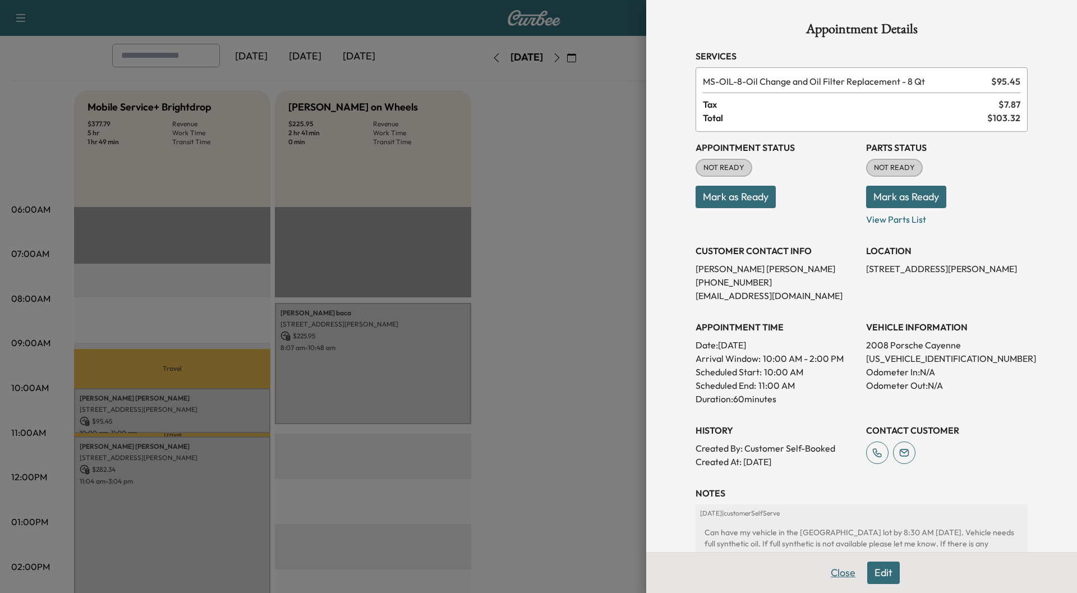
click at [833, 576] on button "Close" at bounding box center [843, 573] width 39 height 22
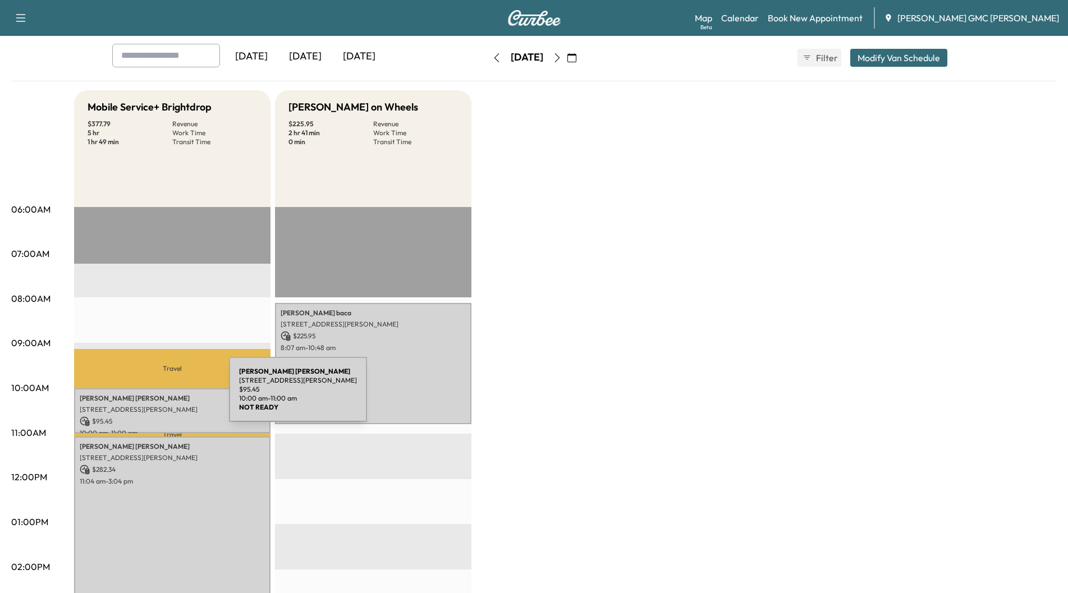
click at [145, 396] on p "[PERSON_NAME]" at bounding box center [172, 398] width 185 height 9
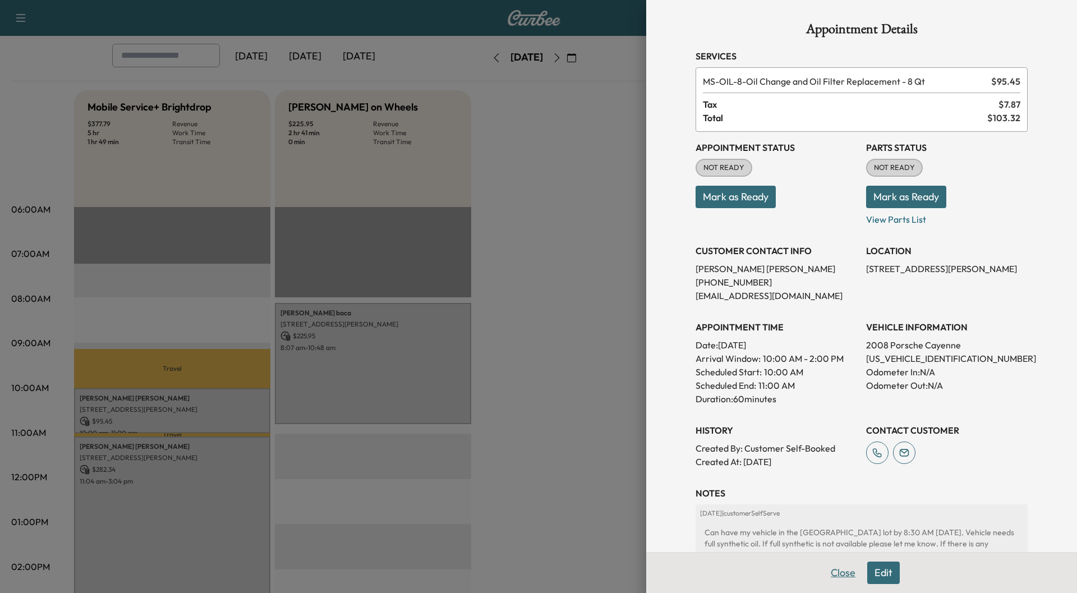
click at [838, 568] on button "Close" at bounding box center [843, 573] width 39 height 22
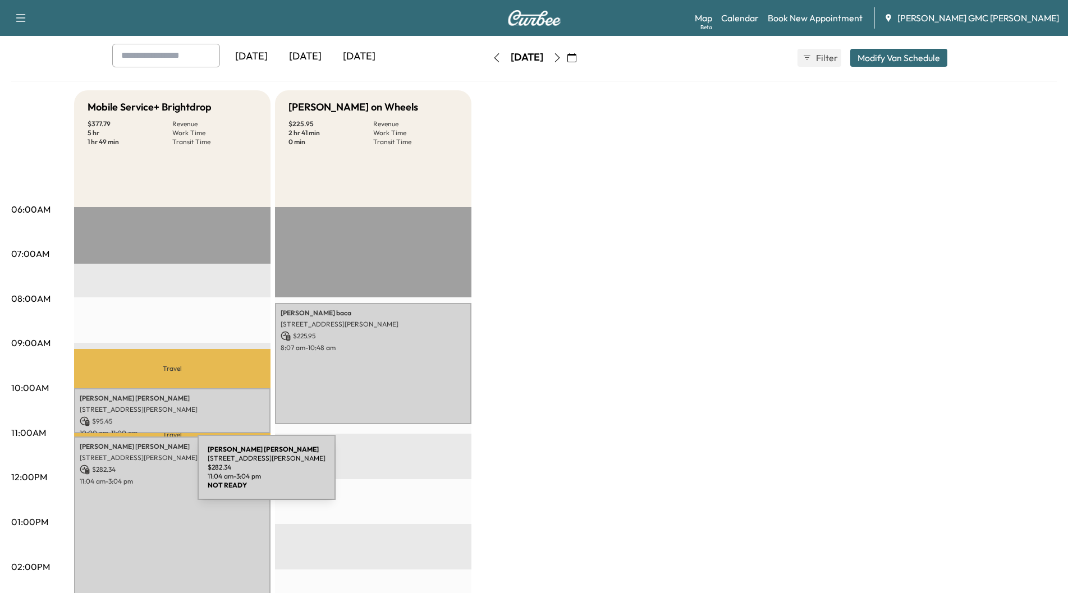
click at [114, 473] on div "[PERSON_NAME] [STREET_ADDRESS][PERSON_NAME] $ 282.34 11:04 am - 3:04 pm" at bounding box center [172, 527] width 196 height 181
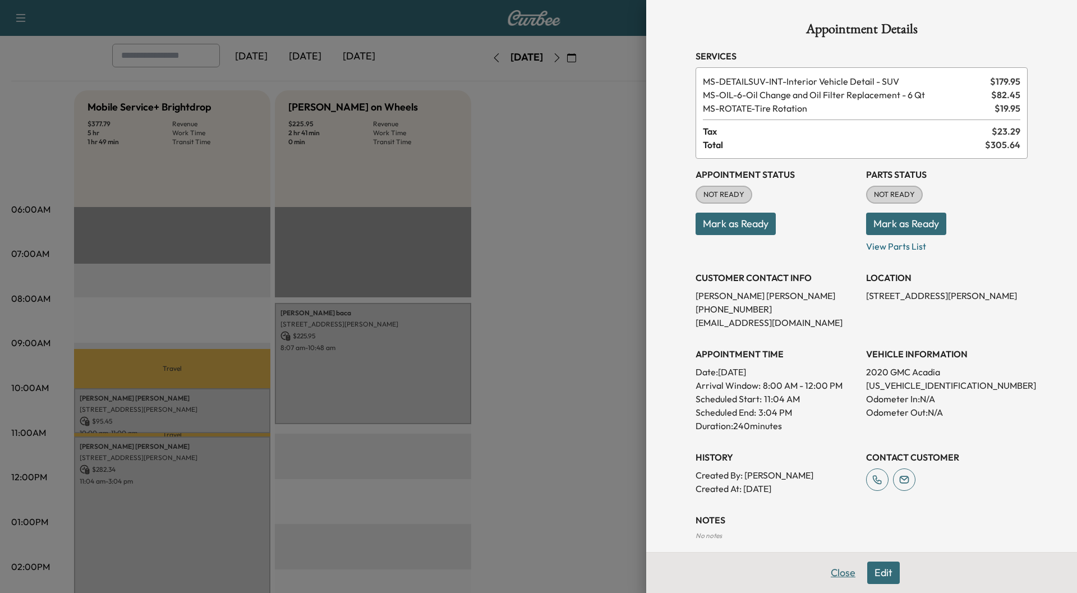
click at [825, 576] on button "Close" at bounding box center [843, 573] width 39 height 22
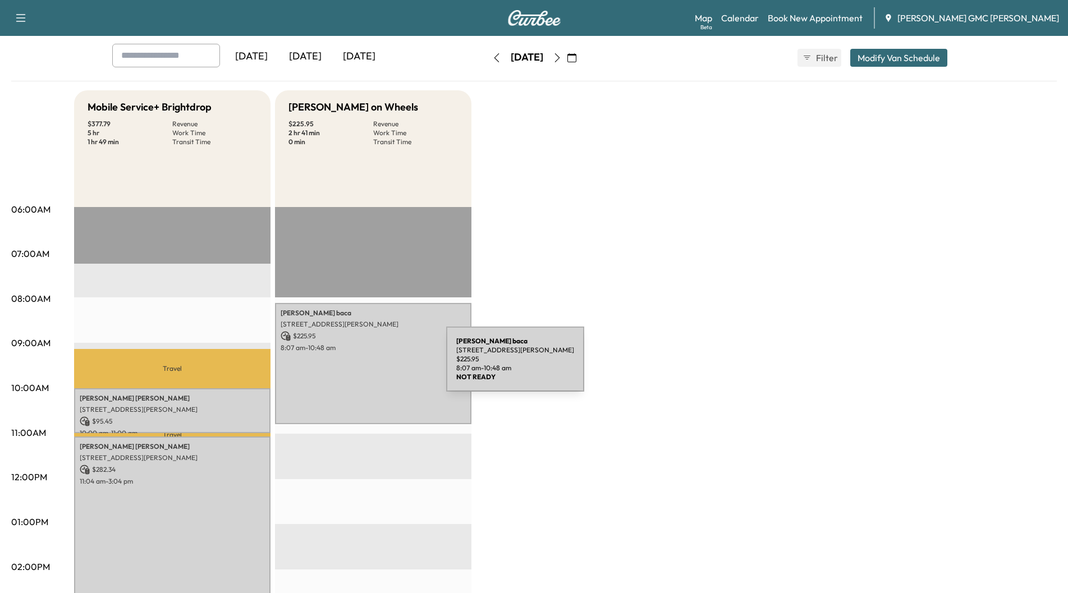
click at [362, 366] on div "[PERSON_NAME] [STREET_ADDRESS][PERSON_NAME] $ 225.95 8:07 am - 10:48 am" at bounding box center [373, 364] width 196 height 122
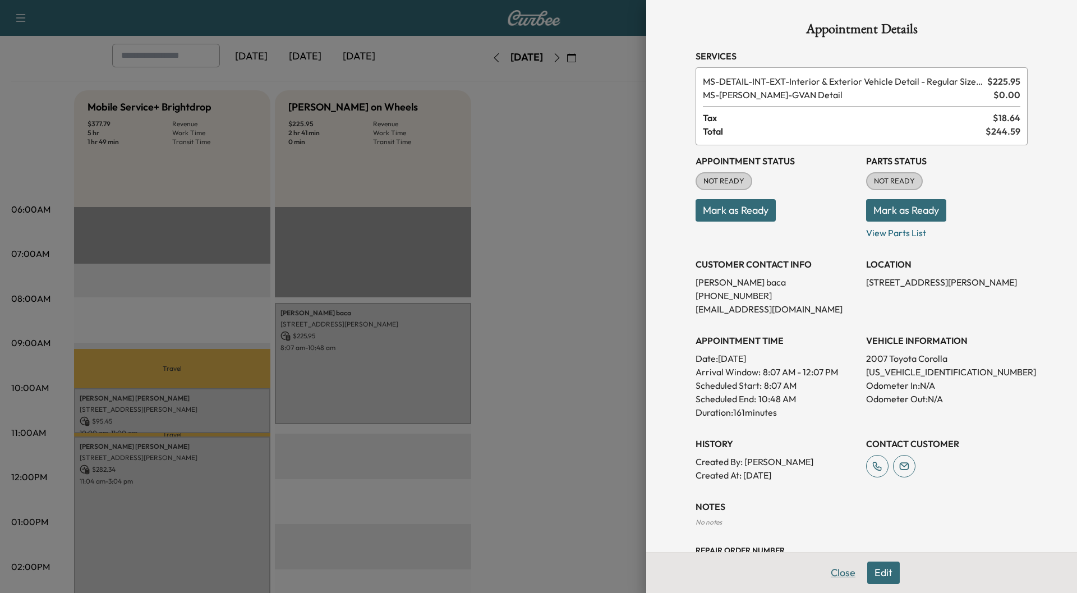
click at [836, 572] on button "Close" at bounding box center [843, 573] width 39 height 22
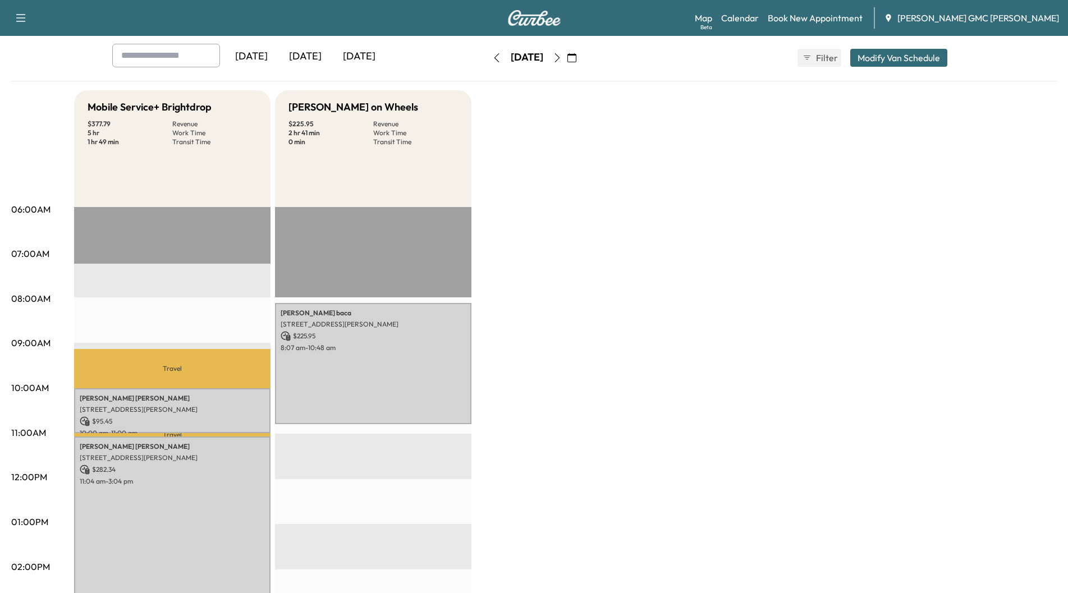
click at [562, 58] on icon "button" at bounding box center [557, 57] width 9 height 9
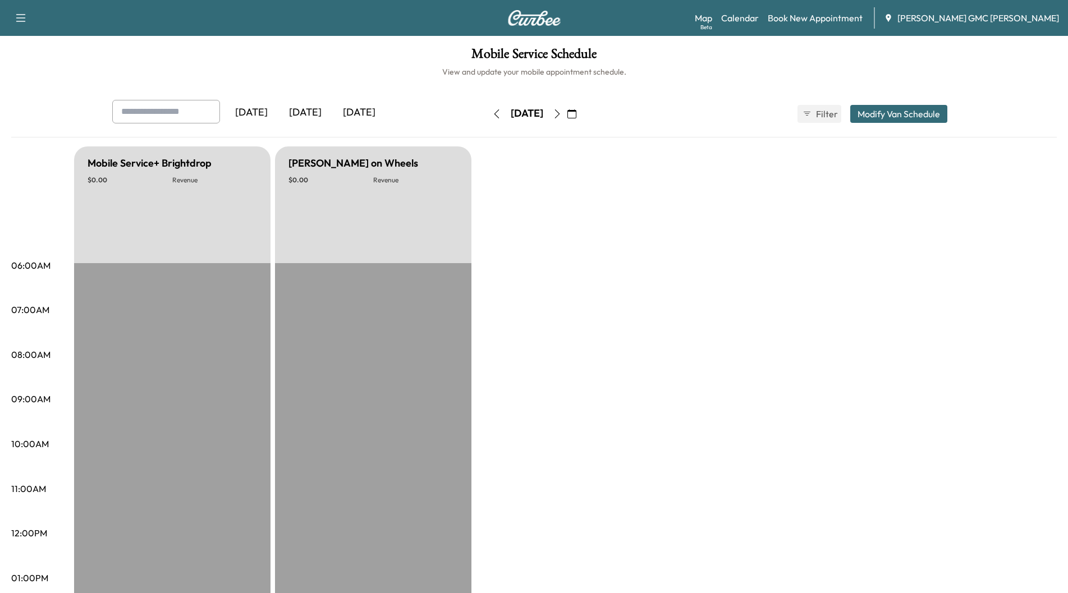
click at [562, 113] on icon "button" at bounding box center [557, 113] width 9 height 9
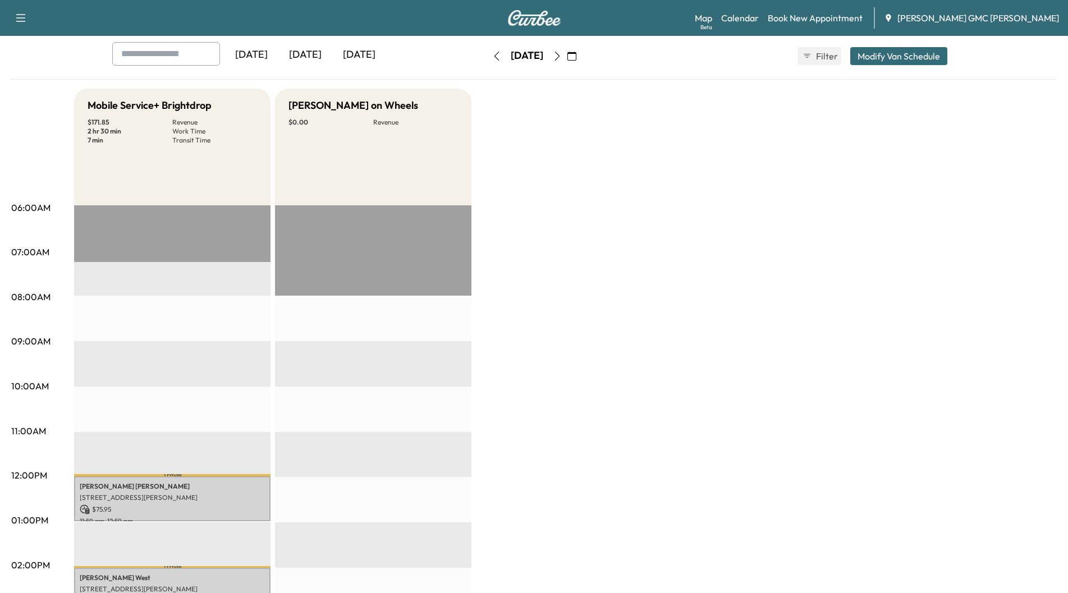
scroll to position [168, 0]
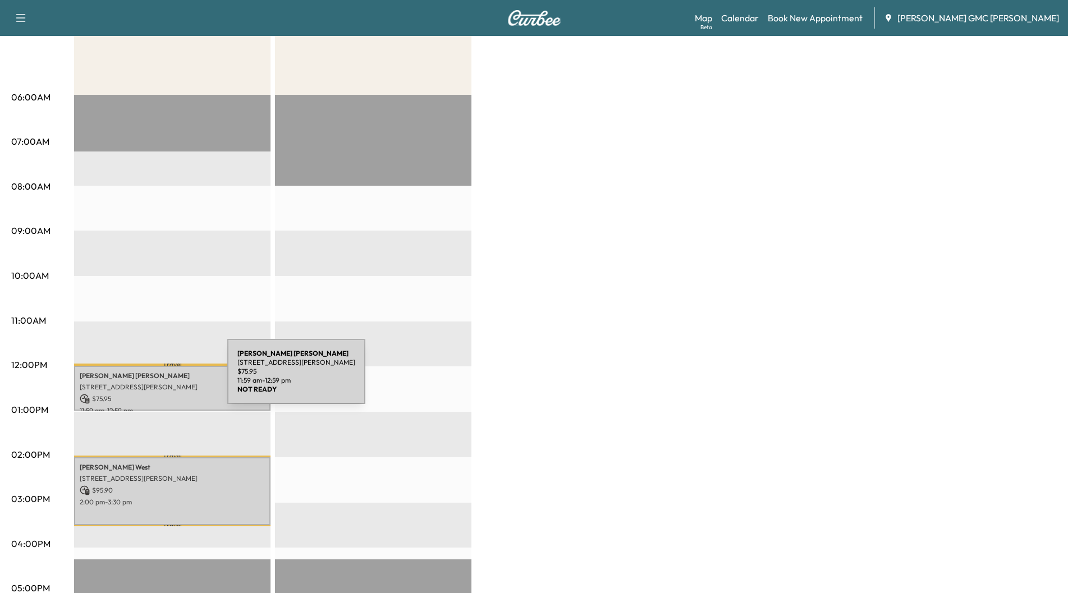
click at [143, 378] on div "[PERSON_NAME] [STREET_ADDRESS][PERSON_NAME] $ 75.95 11:59 am - 12:59 pm" at bounding box center [172, 388] width 196 height 45
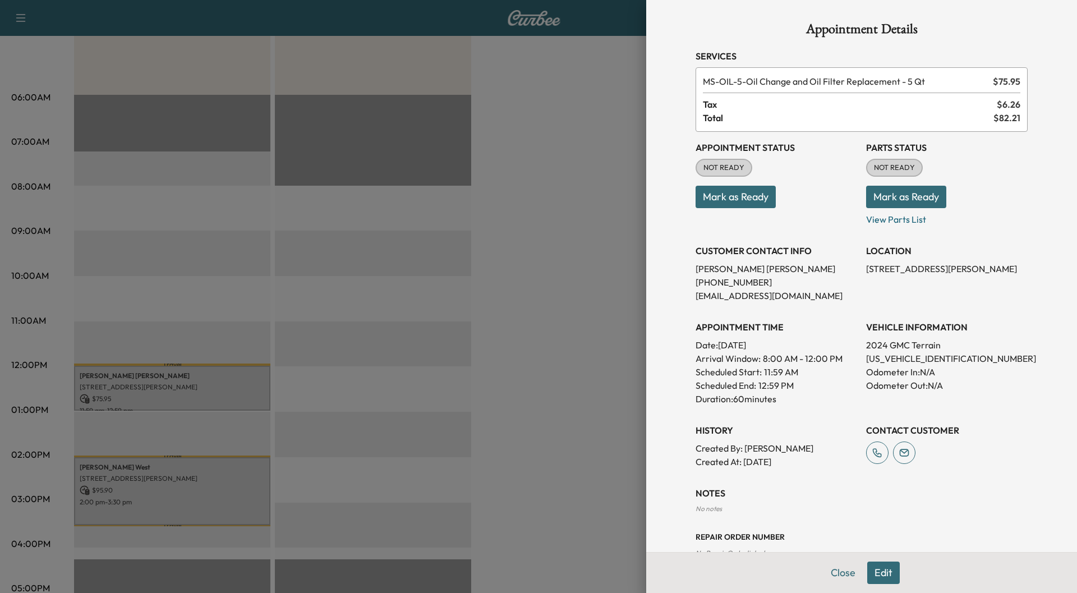
drag, startPoint x: 825, startPoint y: 571, endPoint x: 784, endPoint y: 568, distance: 41.0
click at [824, 571] on button "Close" at bounding box center [843, 573] width 39 height 22
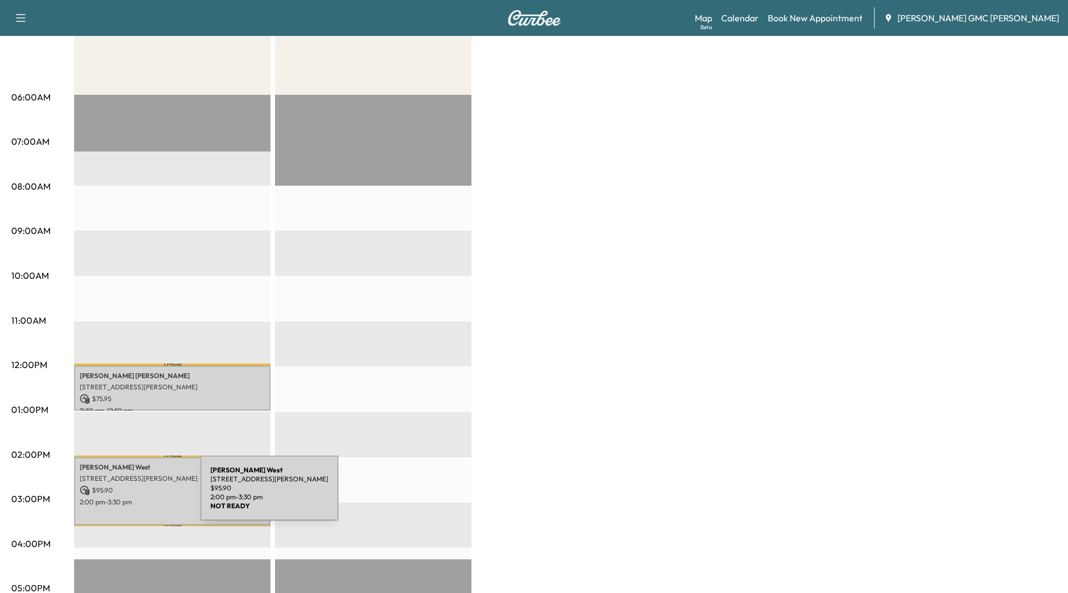
click at [116, 498] on p "2:00 pm - 3:30 pm" at bounding box center [172, 502] width 185 height 9
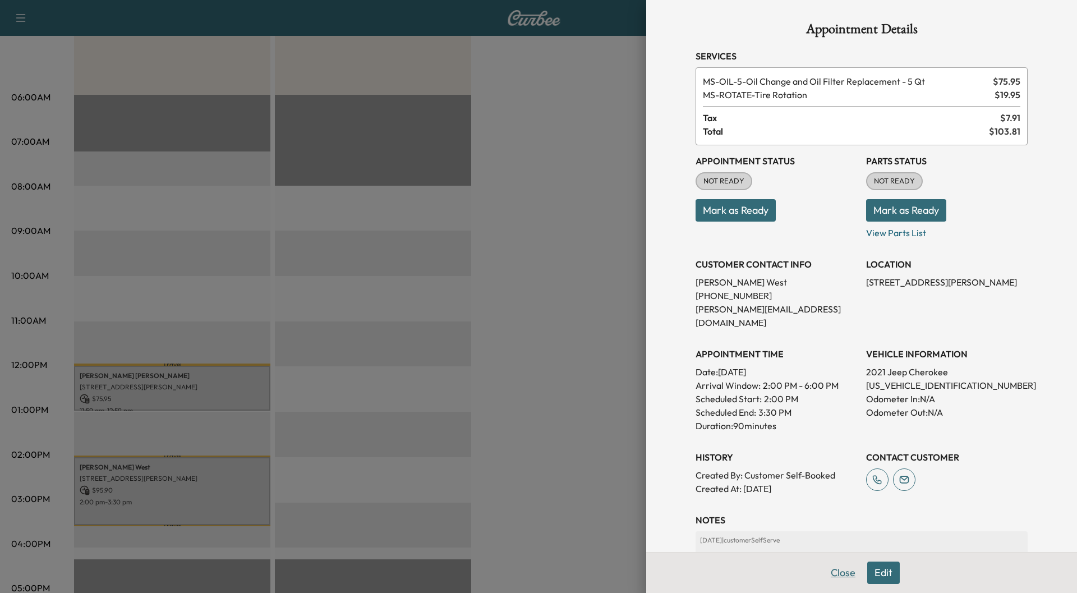
click at [833, 579] on button "Close" at bounding box center [843, 573] width 39 height 22
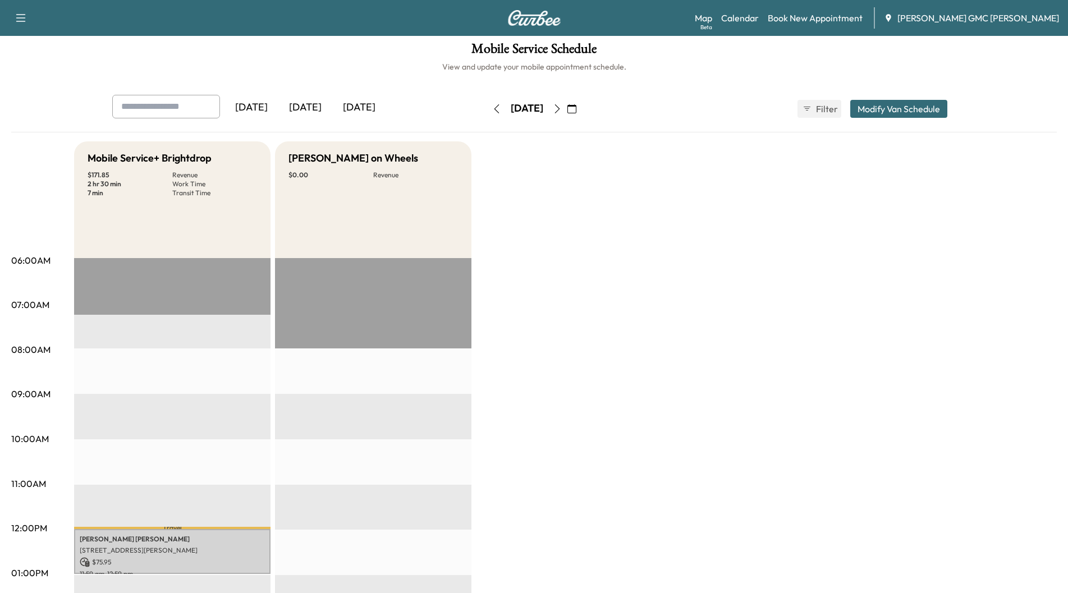
scroll to position [0, 0]
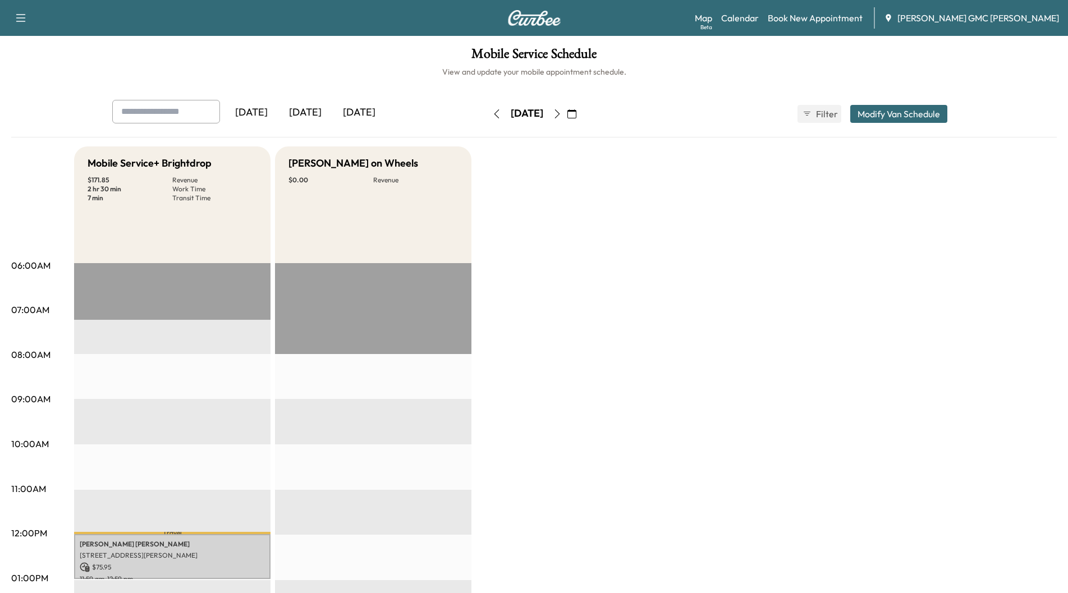
click at [314, 114] on div "[DATE]" at bounding box center [305, 113] width 54 height 26
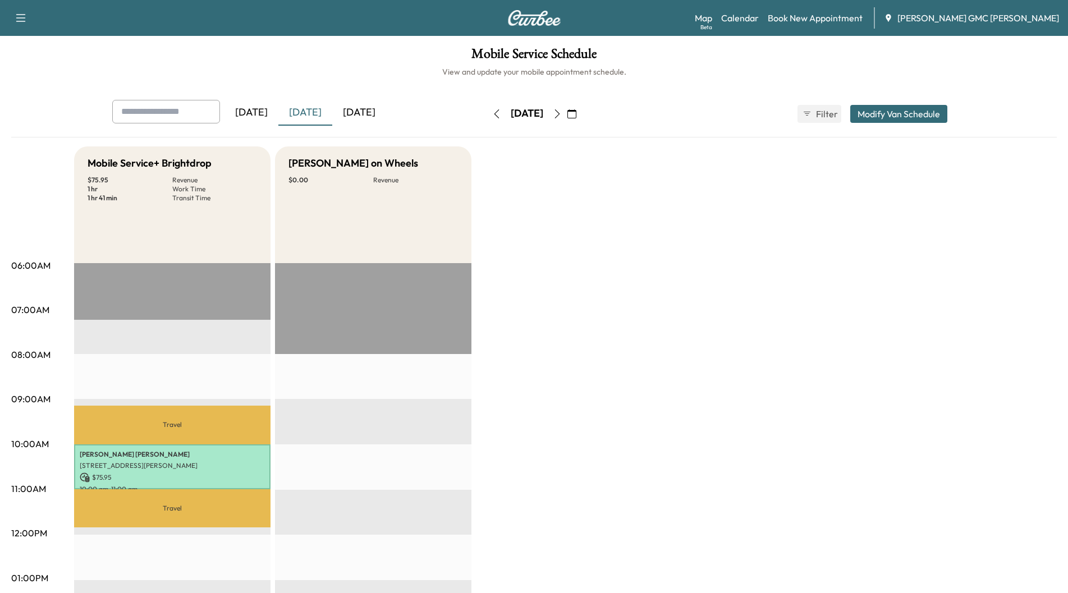
click at [352, 113] on div "[DATE]" at bounding box center [359, 113] width 54 height 26
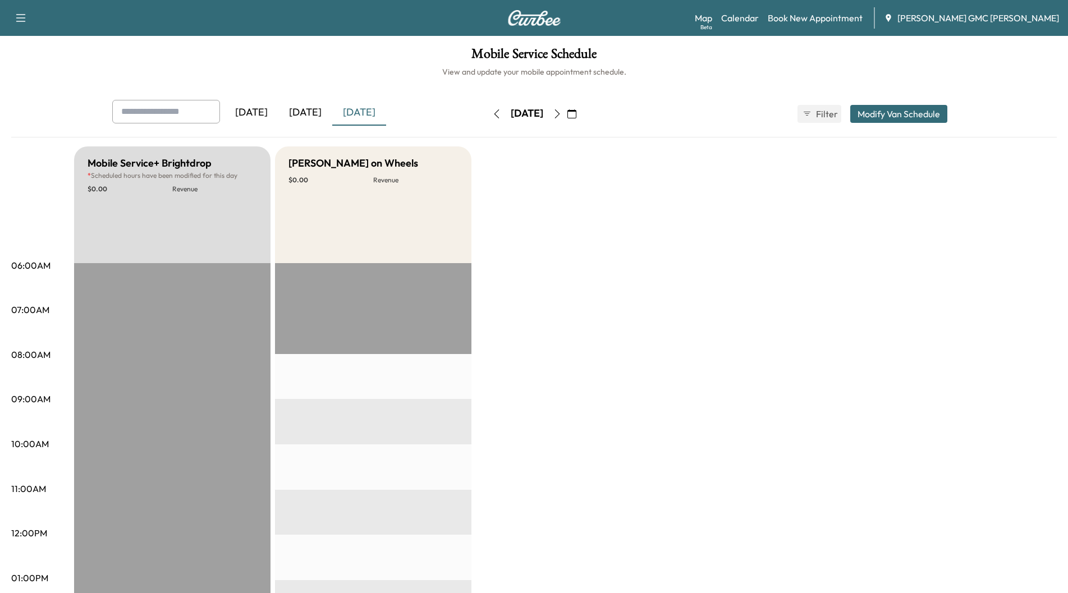
click at [562, 113] on icon "button" at bounding box center [557, 113] width 9 height 9
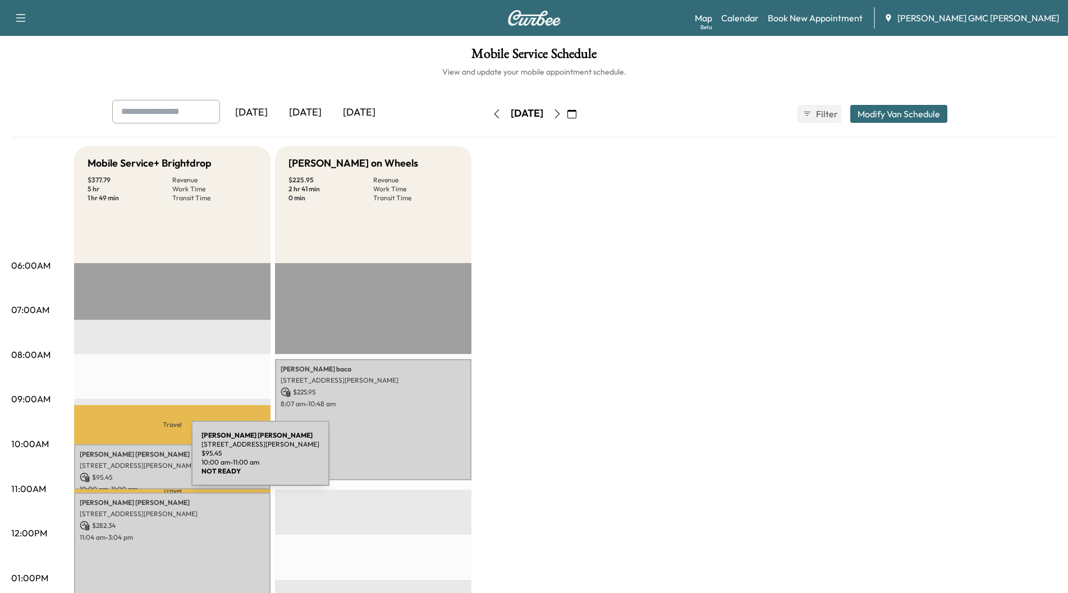
click at [107, 461] on p "[STREET_ADDRESS][PERSON_NAME]" at bounding box center [172, 465] width 185 height 9
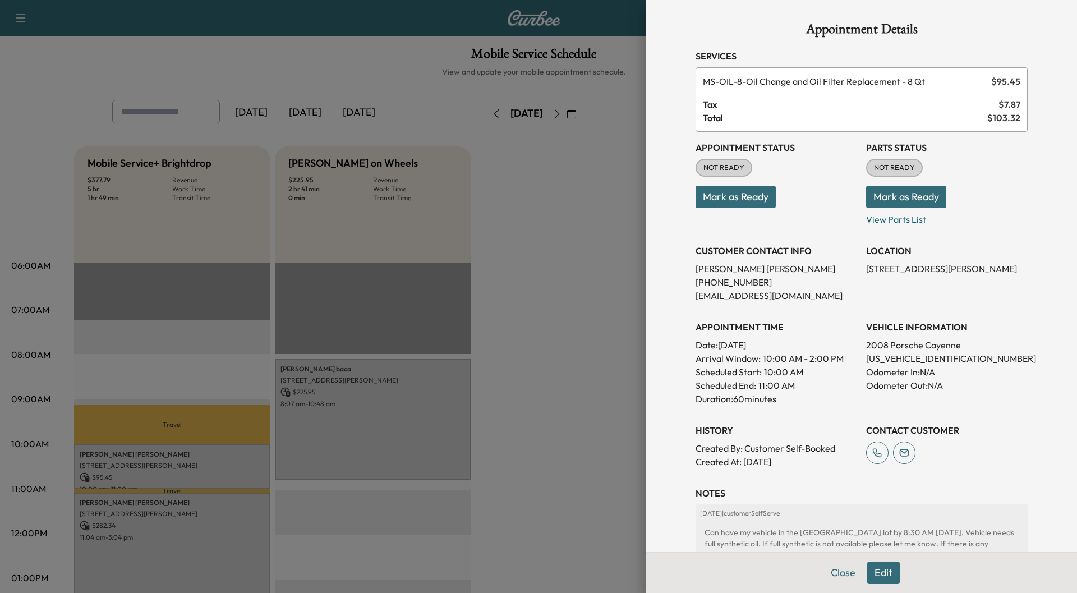
click at [919, 357] on p "[US_VEHICLE_IDENTIFICATION_NUMBER]" at bounding box center [947, 358] width 162 height 13
copy p "[US_VEHICLE_IDENTIFICATION_NUMBER]"
click at [840, 571] on button "Close" at bounding box center [843, 573] width 39 height 22
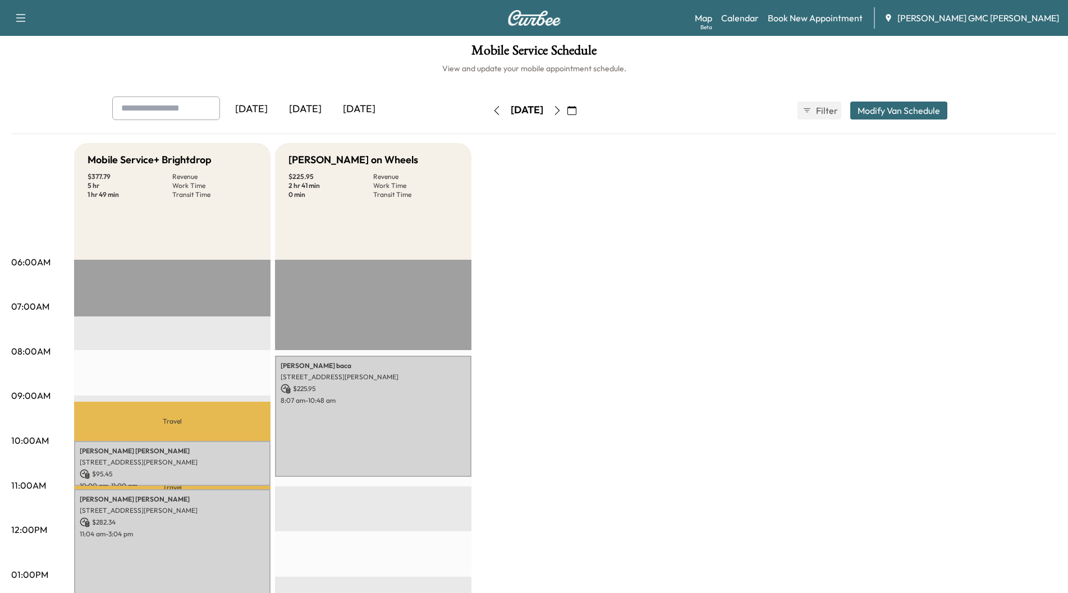
scroll to position [56, 0]
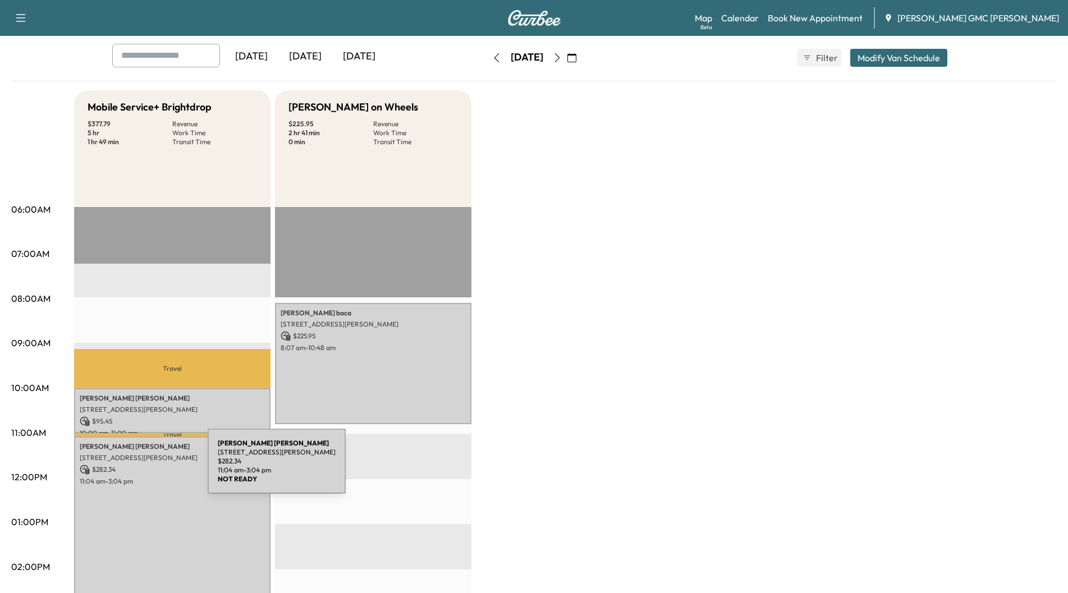
click at [123, 468] on p "$ 282.34" at bounding box center [172, 470] width 185 height 10
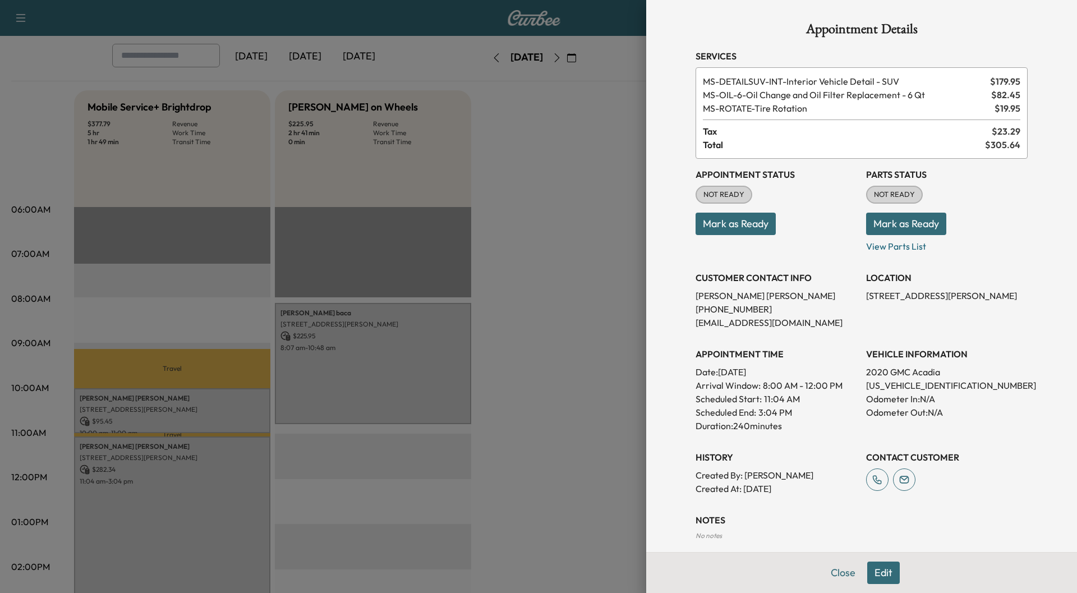
click at [905, 387] on p "[US_VEHICLE_IDENTIFICATION_NUMBER]" at bounding box center [947, 385] width 162 height 13
copy p "[US_VEHICLE_IDENTIFICATION_NUMBER]"
click at [830, 570] on button "Close" at bounding box center [843, 573] width 39 height 22
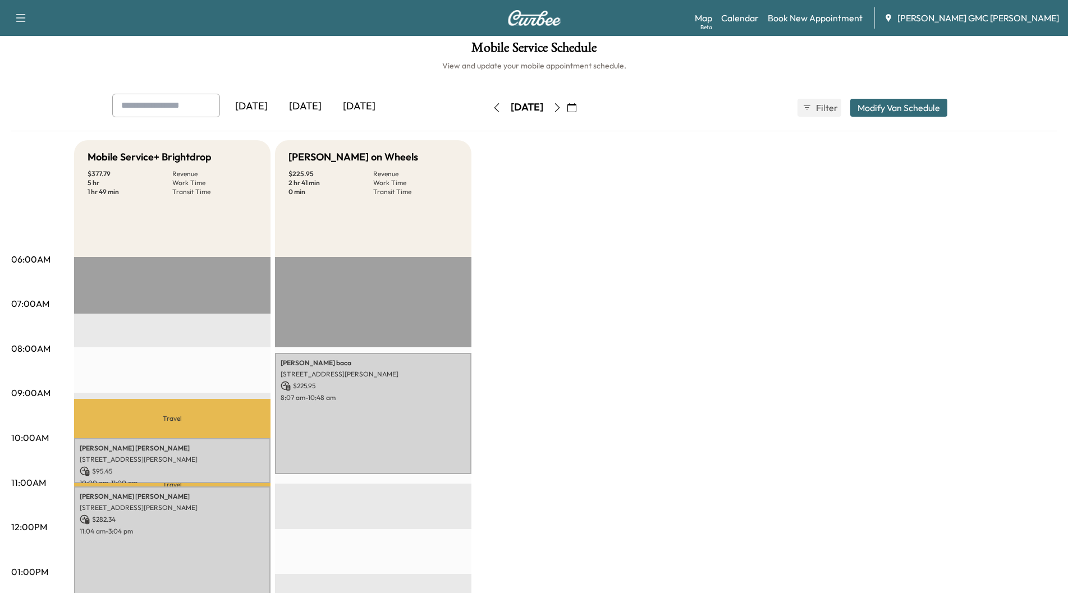
scroll to position [0, 0]
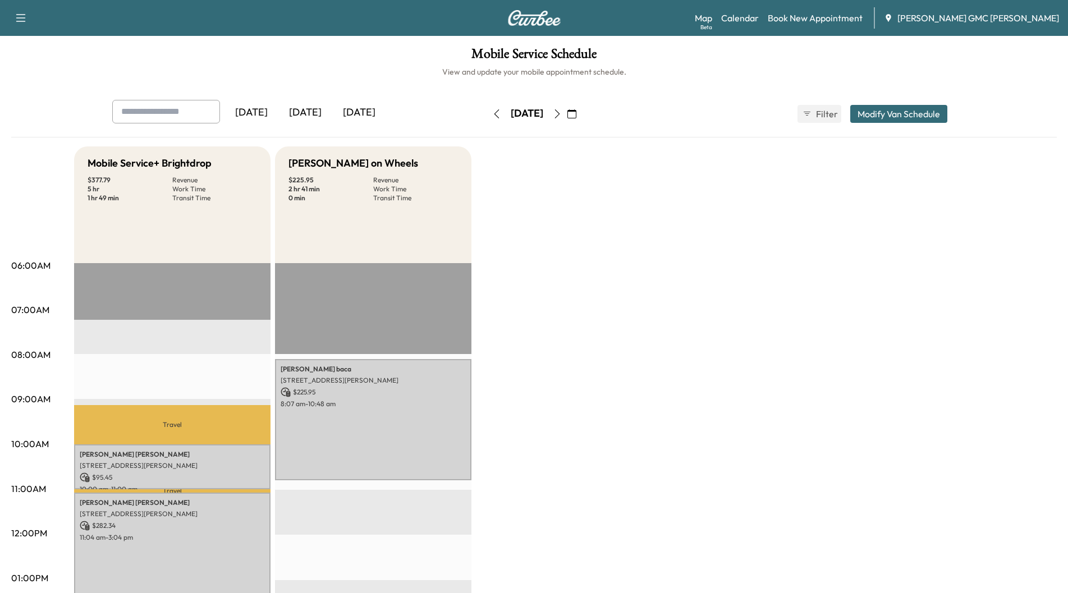
click at [562, 115] on icon "button" at bounding box center [557, 113] width 9 height 9
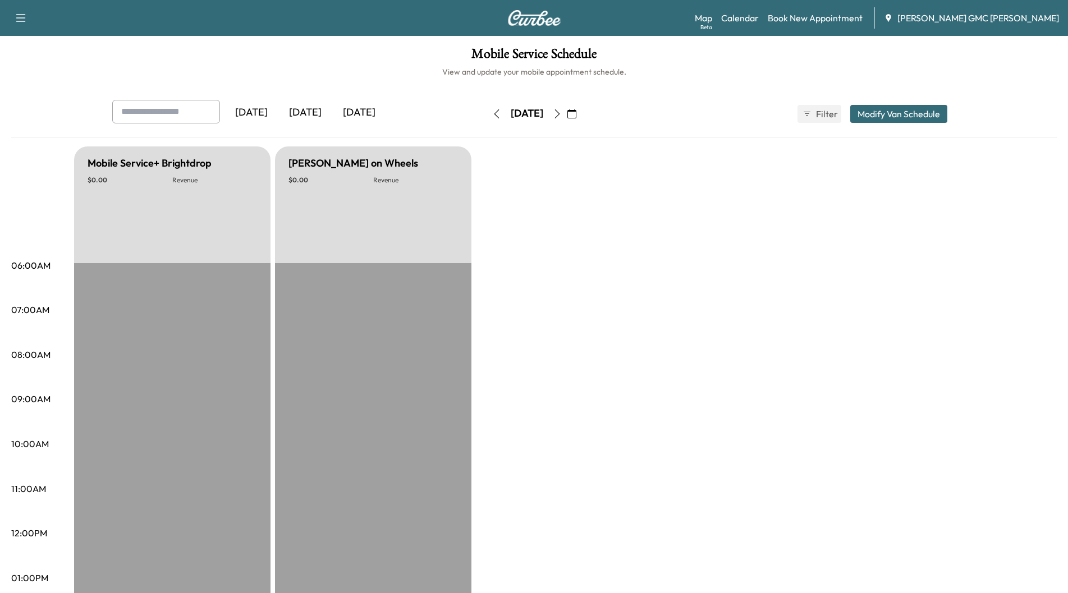
click at [567, 115] on button "button" at bounding box center [557, 114] width 19 height 18
click at [562, 115] on icon "button" at bounding box center [557, 113] width 9 height 9
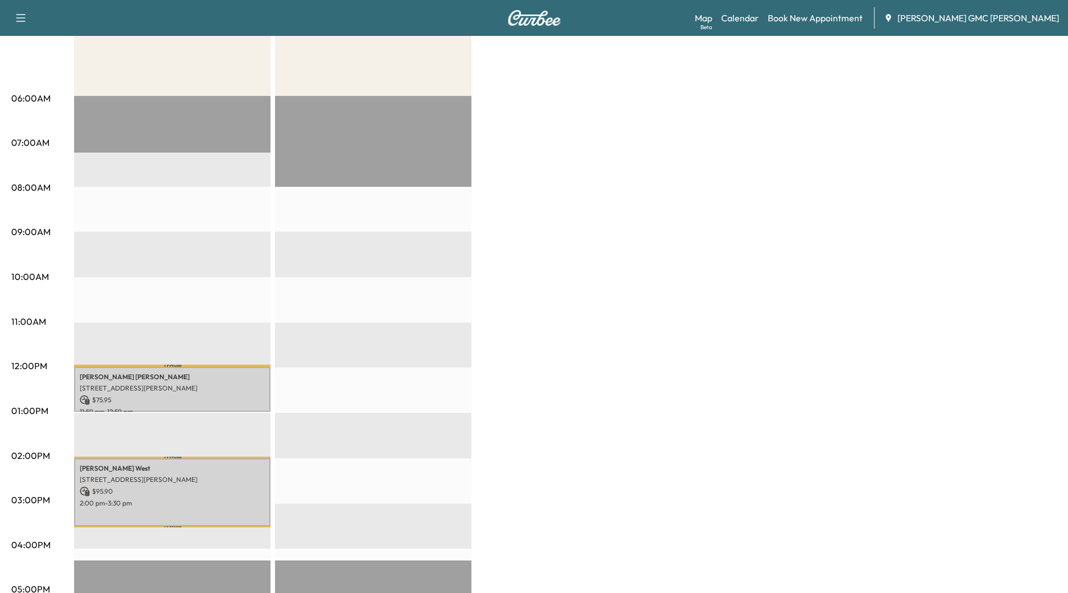
scroll to position [168, 0]
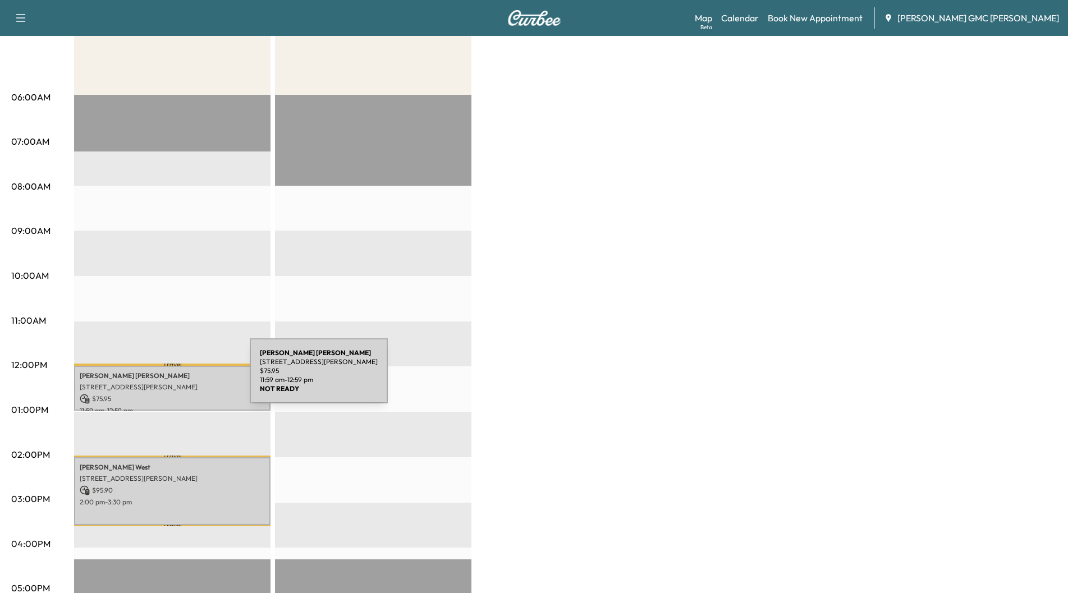
click at [166, 378] on div "[PERSON_NAME] [STREET_ADDRESS][PERSON_NAME] $ 75.95 11:59 am - 12:59 pm" at bounding box center [172, 388] width 196 height 45
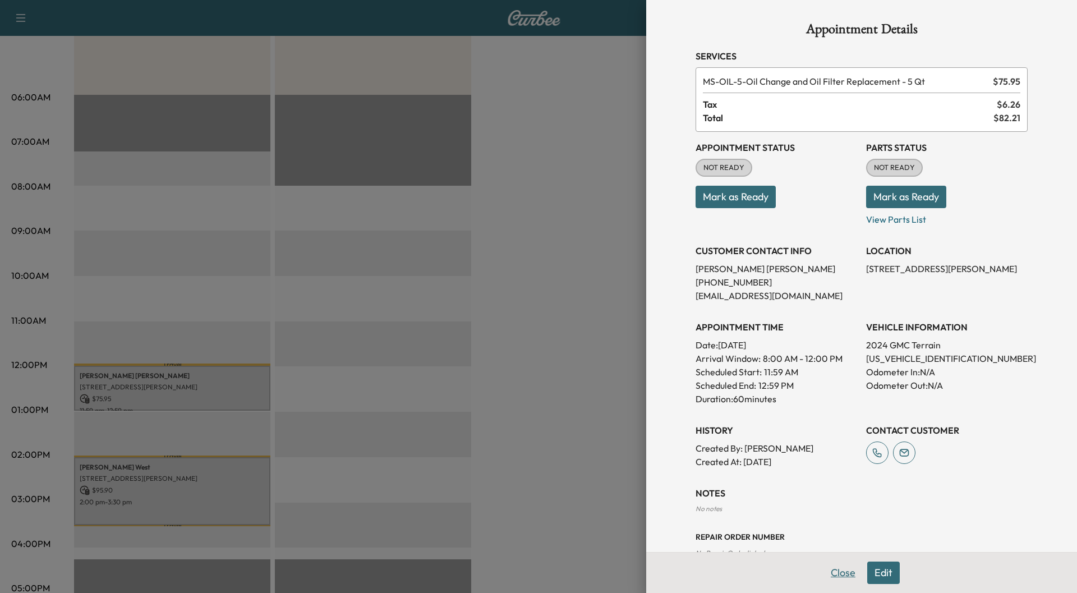
click at [825, 573] on button "Close" at bounding box center [843, 573] width 39 height 22
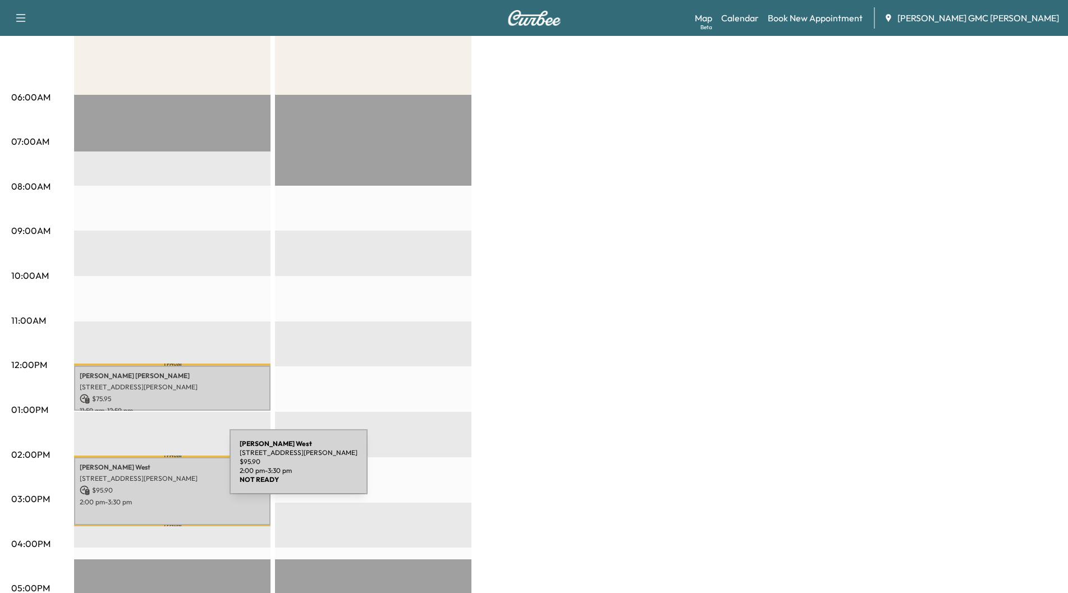
click at [145, 469] on div "[PERSON_NAME] [STREET_ADDRESS][PERSON_NAME] $ 95.90 2:00 pm - 3:30 pm" at bounding box center [172, 491] width 196 height 68
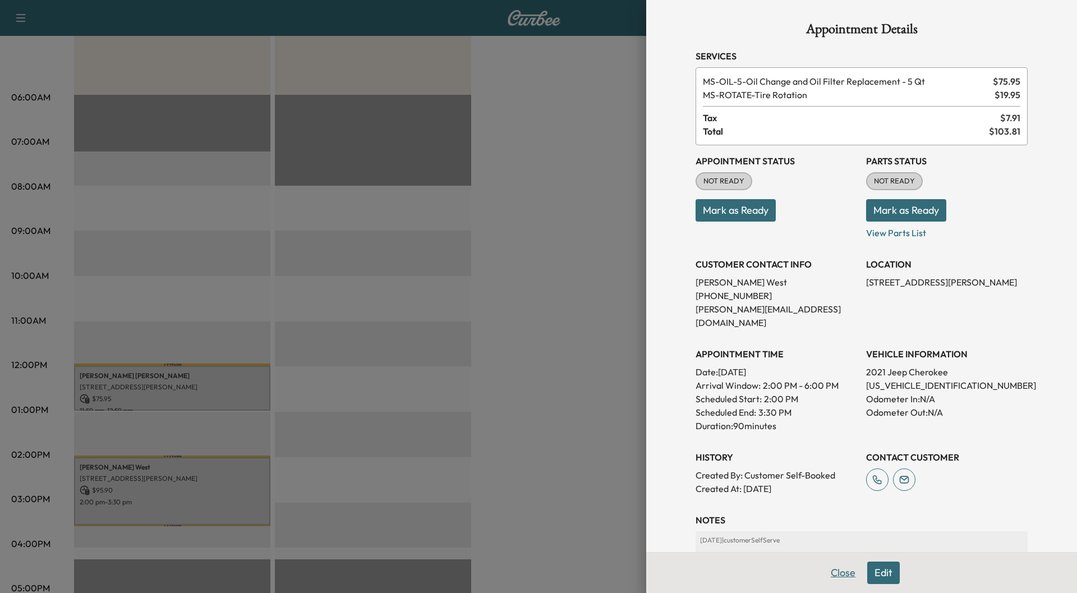
click at [842, 568] on button "Close" at bounding box center [843, 573] width 39 height 22
